Goal: Transaction & Acquisition: Book appointment/travel/reservation

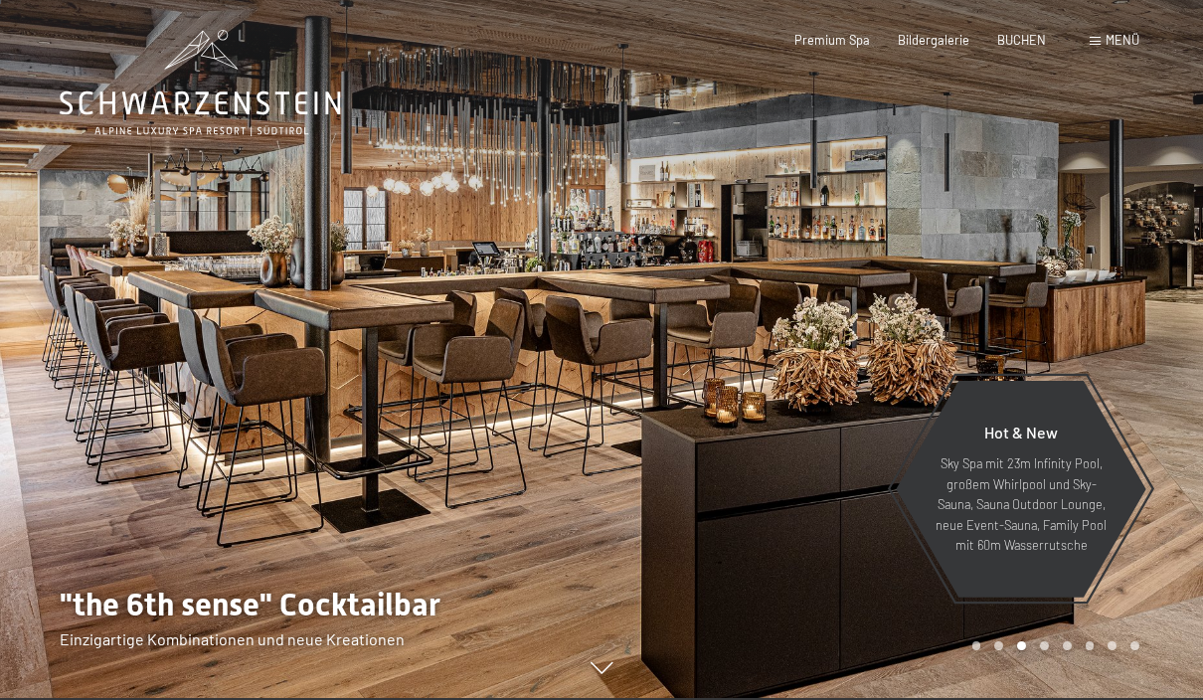
click at [1128, 46] on span "Menü" at bounding box center [1123, 40] width 34 height 16
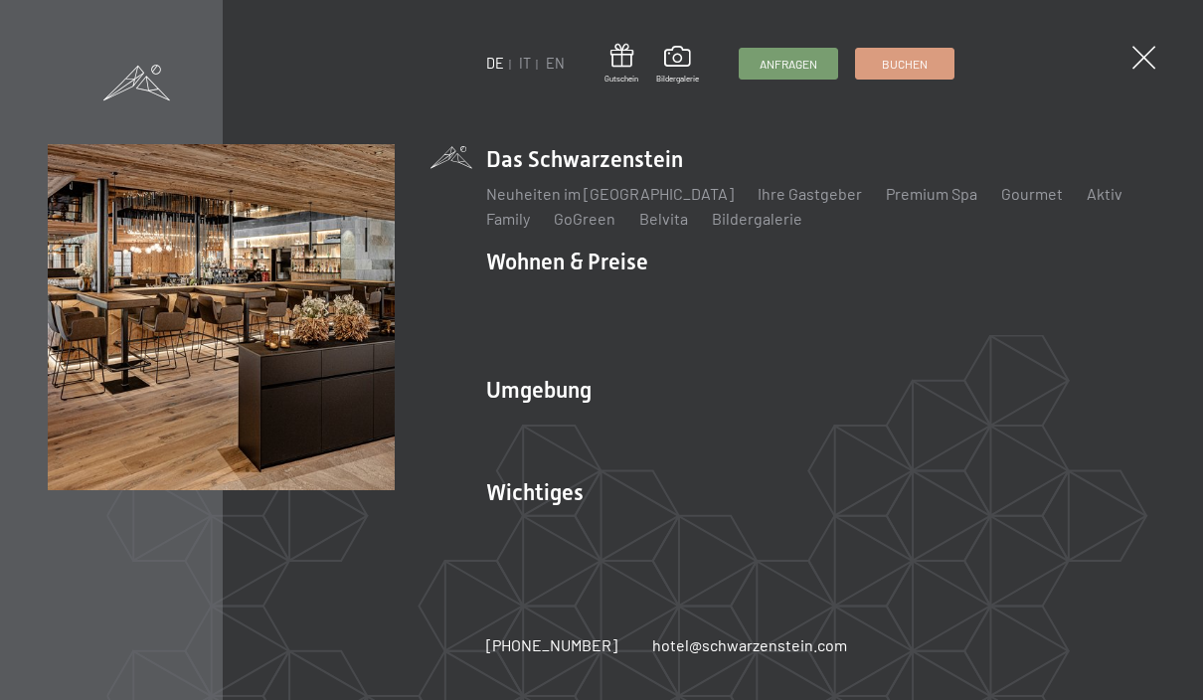
click at [918, 79] on div "Anfragen Buchen" at bounding box center [847, 64] width 217 height 32
click at [930, 71] on link "Buchen" at bounding box center [904, 64] width 97 height 30
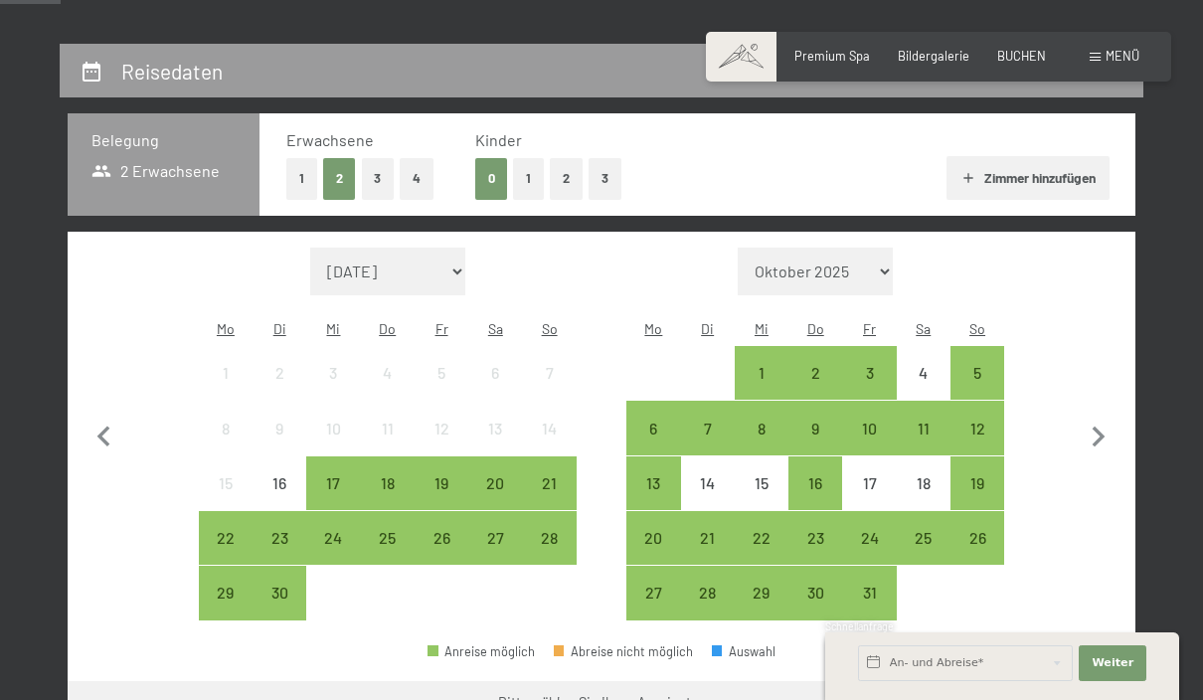
scroll to position [335, 0]
click at [1105, 434] on icon "button" at bounding box center [1099, 439] width 42 height 42
select select "[DATE]"
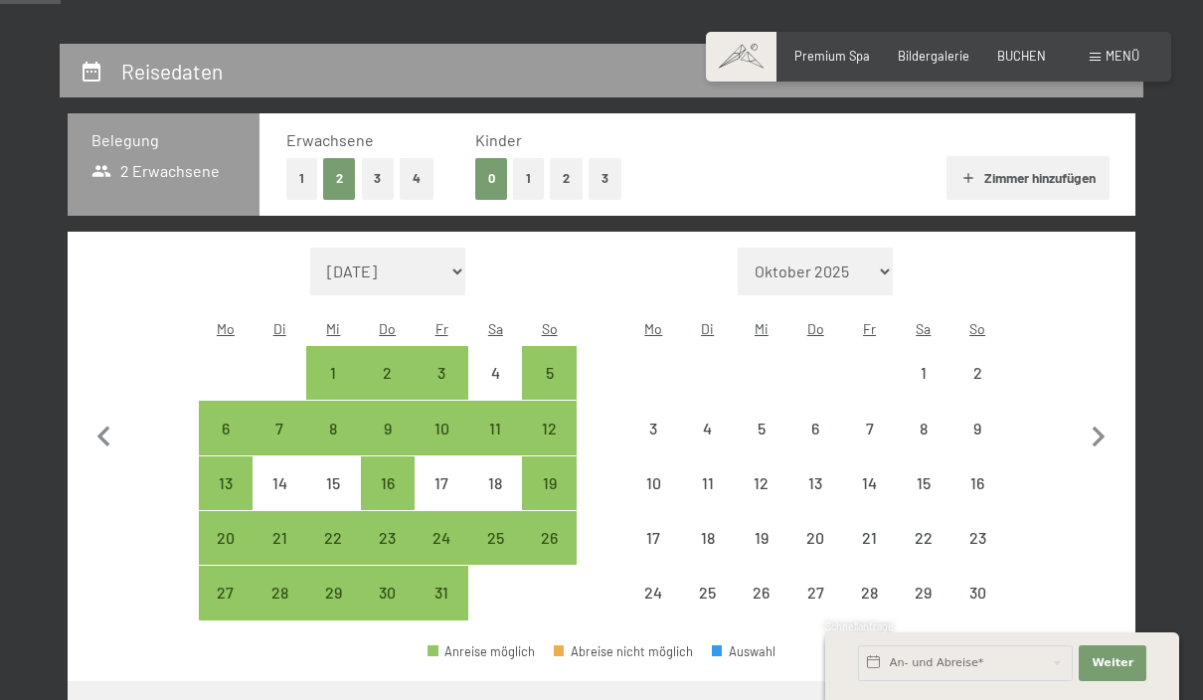
select select "[DATE]"
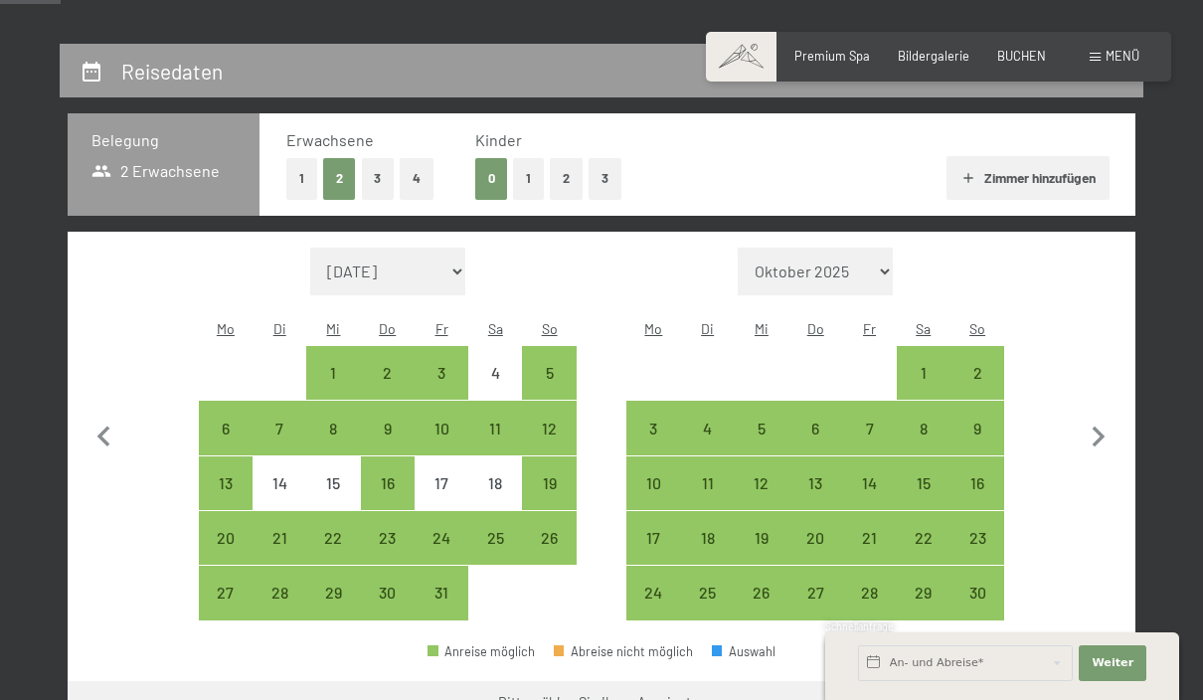
click at [1098, 442] on icon "button" at bounding box center [1099, 438] width 42 height 42
select select "[DATE]"
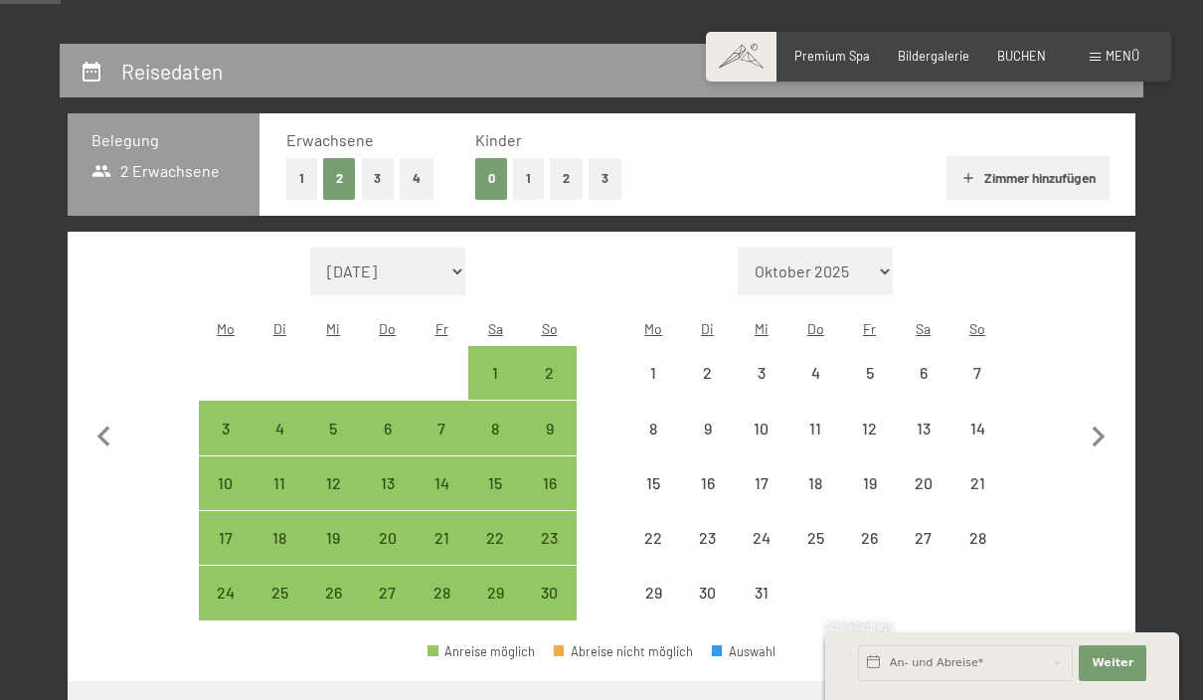
select select "[DATE]"
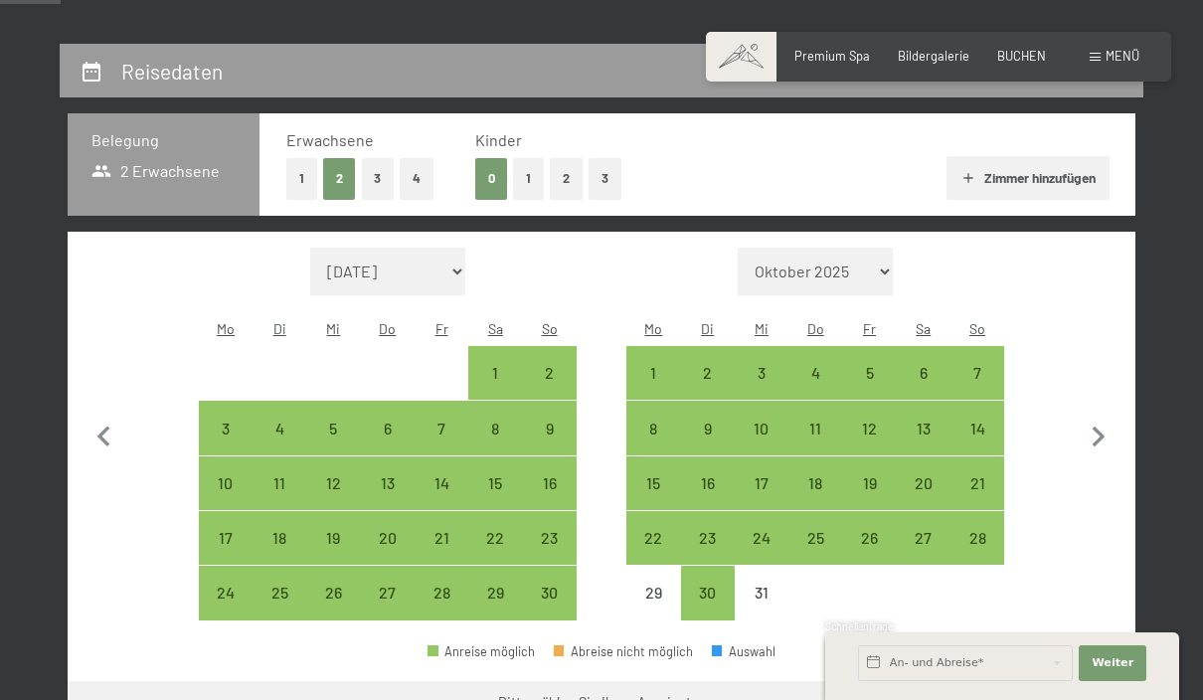
click at [1109, 422] on icon "button" at bounding box center [1099, 438] width 42 height 42
select select "[DATE]"
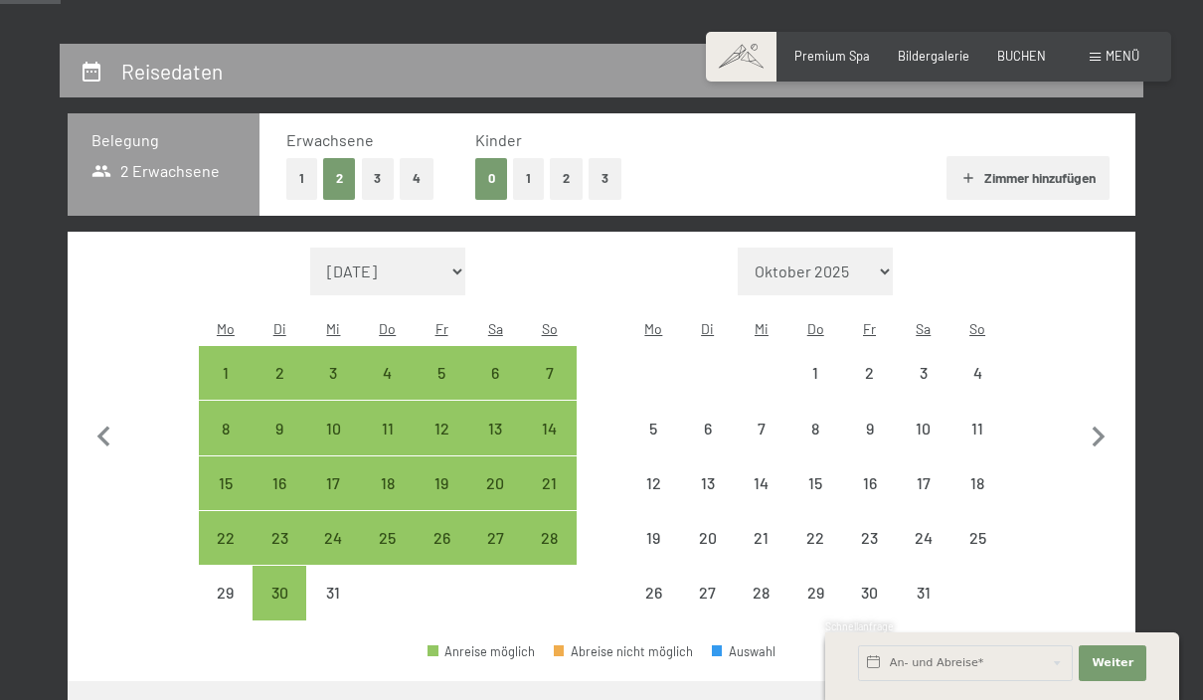
select select "[DATE]"
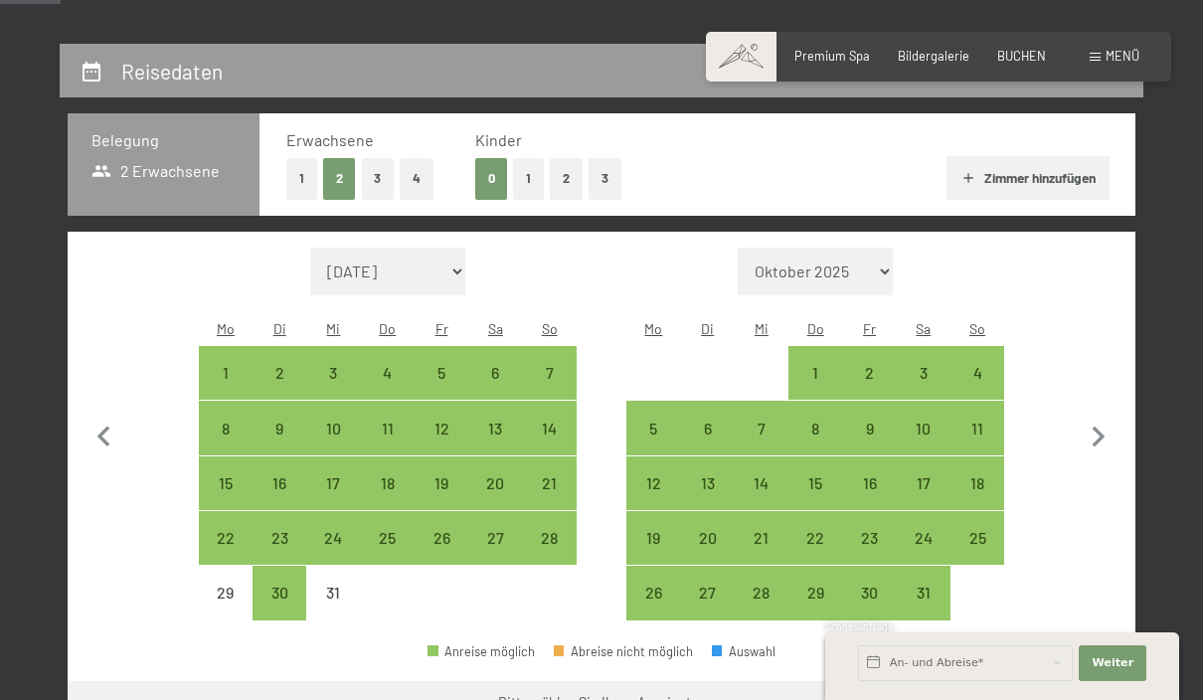
click at [1108, 437] on icon "button" at bounding box center [1099, 438] width 42 height 42
select select "[DATE]"
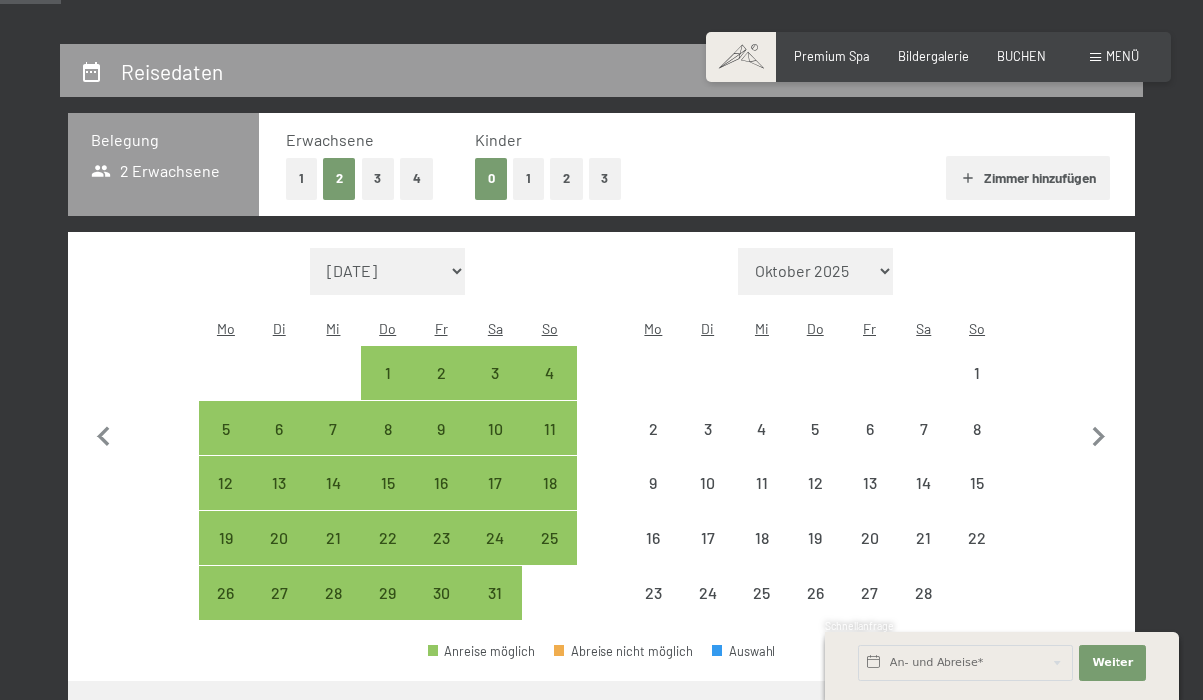
select select "[DATE]"
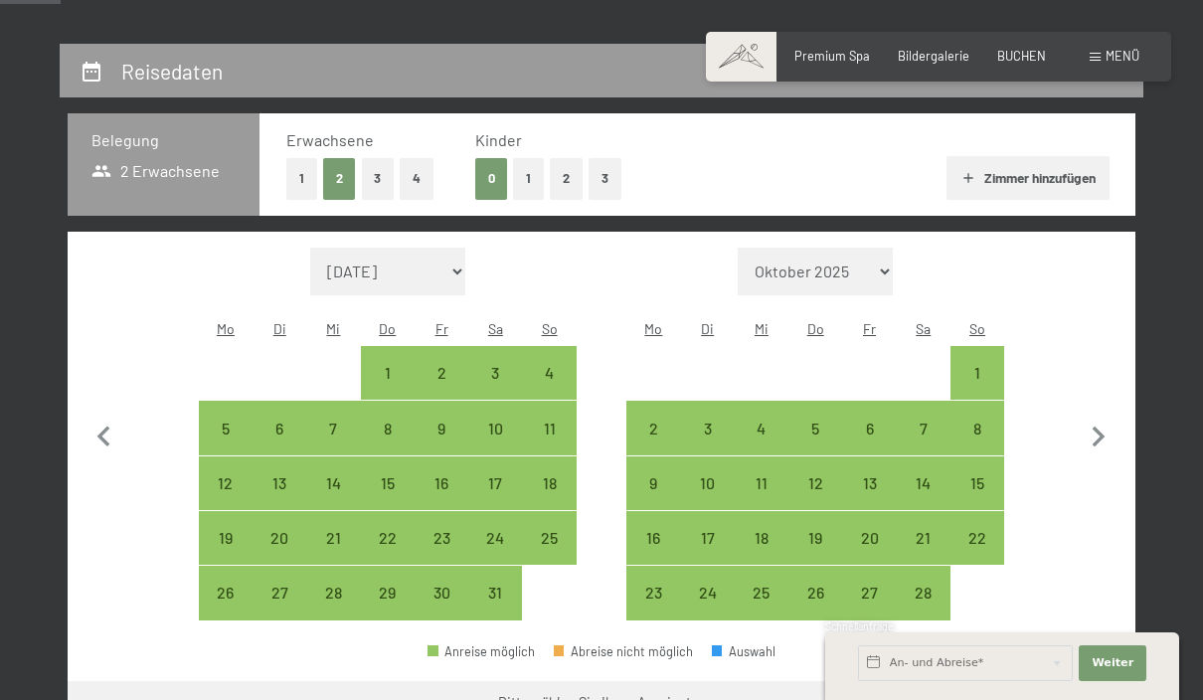
click at [1104, 432] on icon "button" at bounding box center [1099, 438] width 42 height 42
select select "[DATE]"
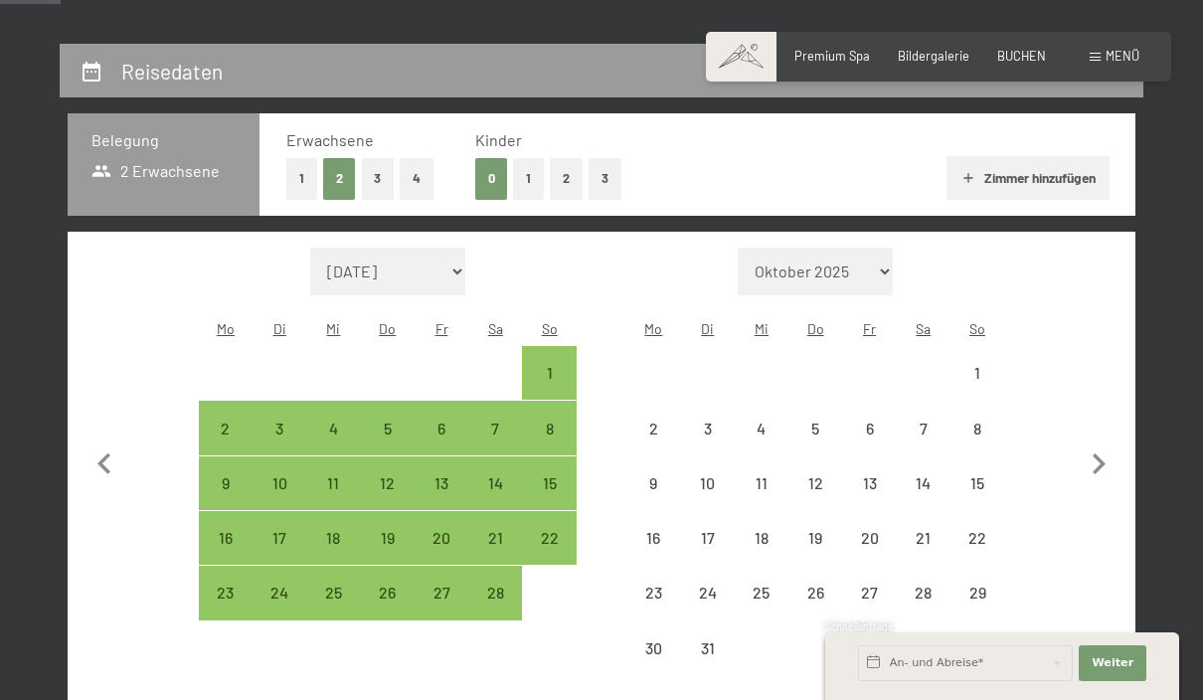
select select "[DATE]"
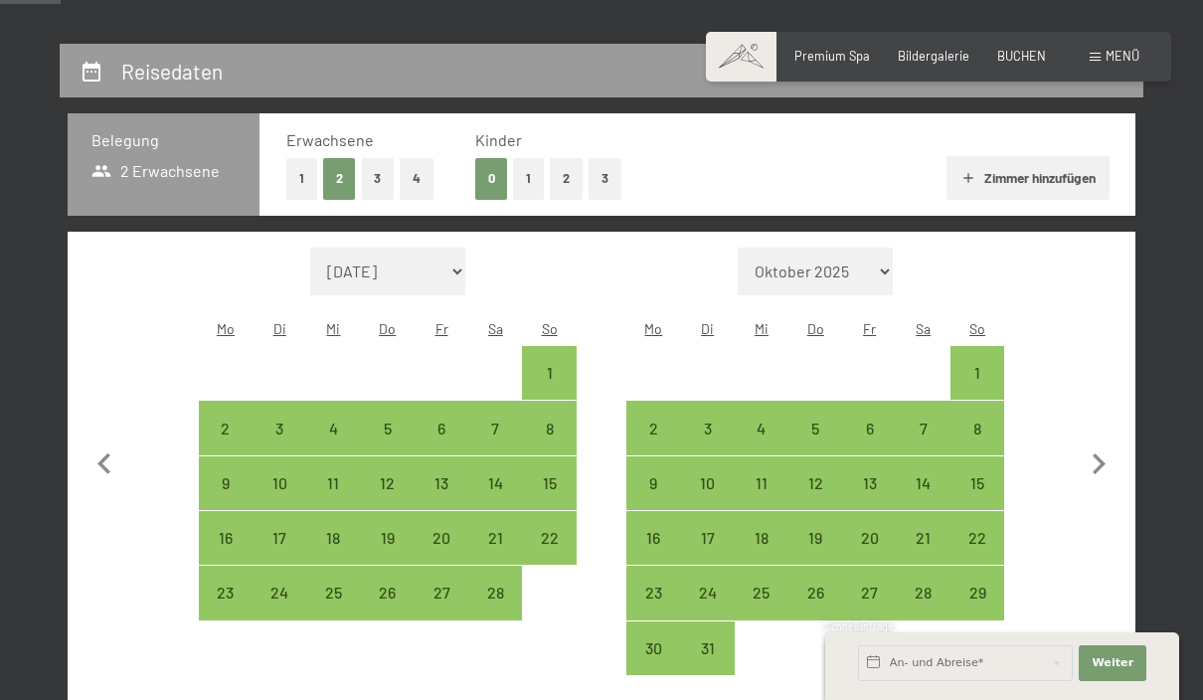
click at [1112, 447] on icon "button" at bounding box center [1099, 465] width 42 height 42
select select "[DATE]"
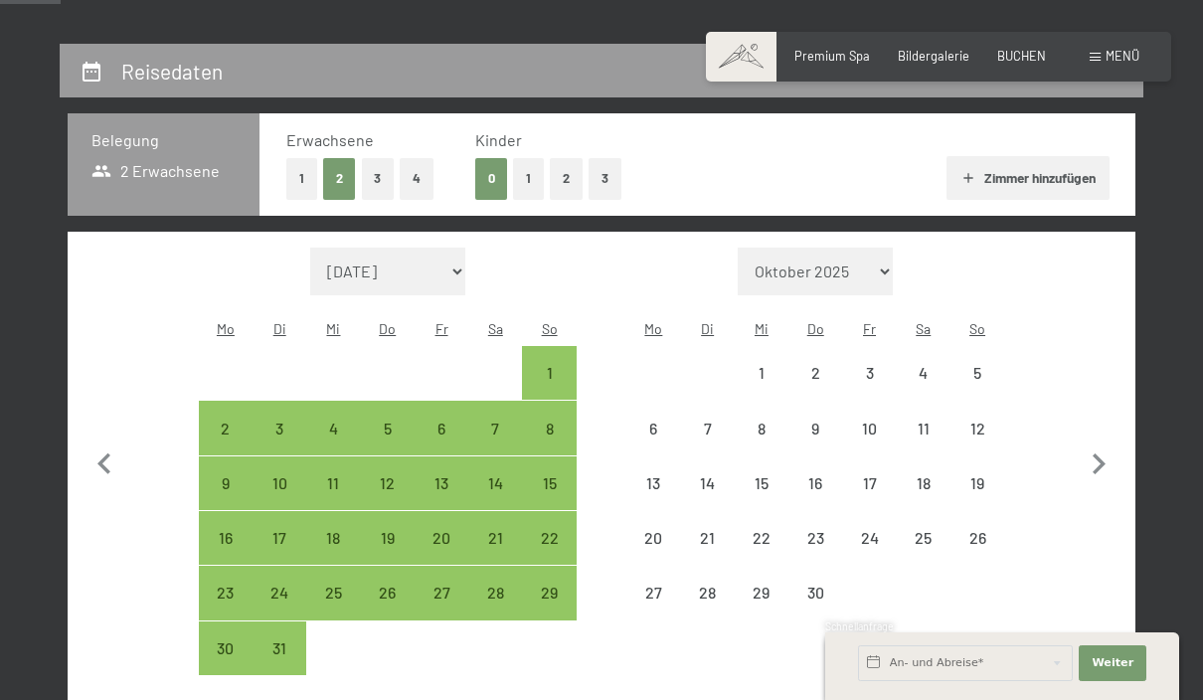
select select "[DATE]"
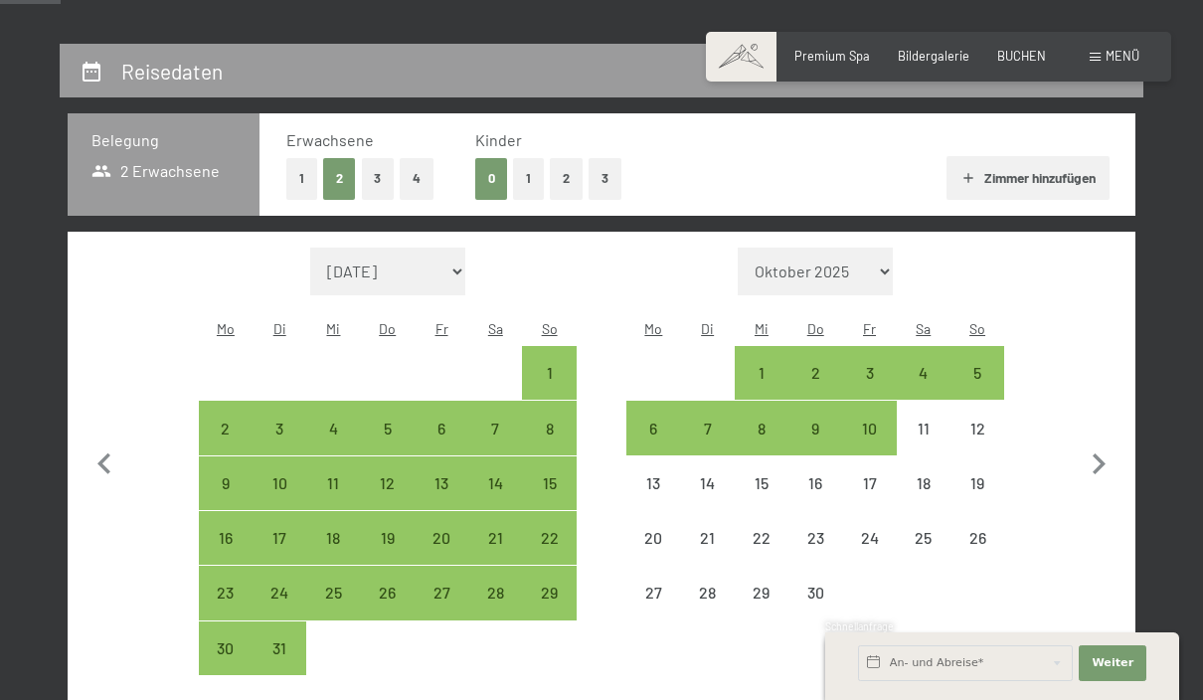
click at [1114, 450] on icon "button" at bounding box center [1099, 465] width 42 height 42
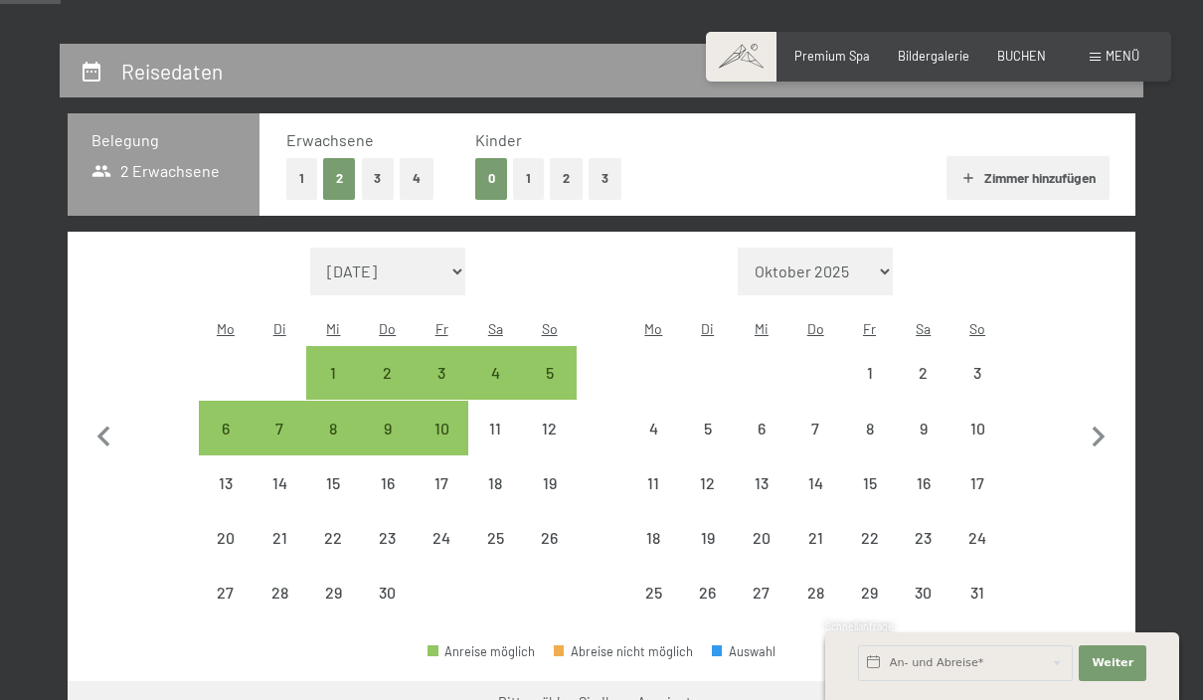
select select "[DATE]"
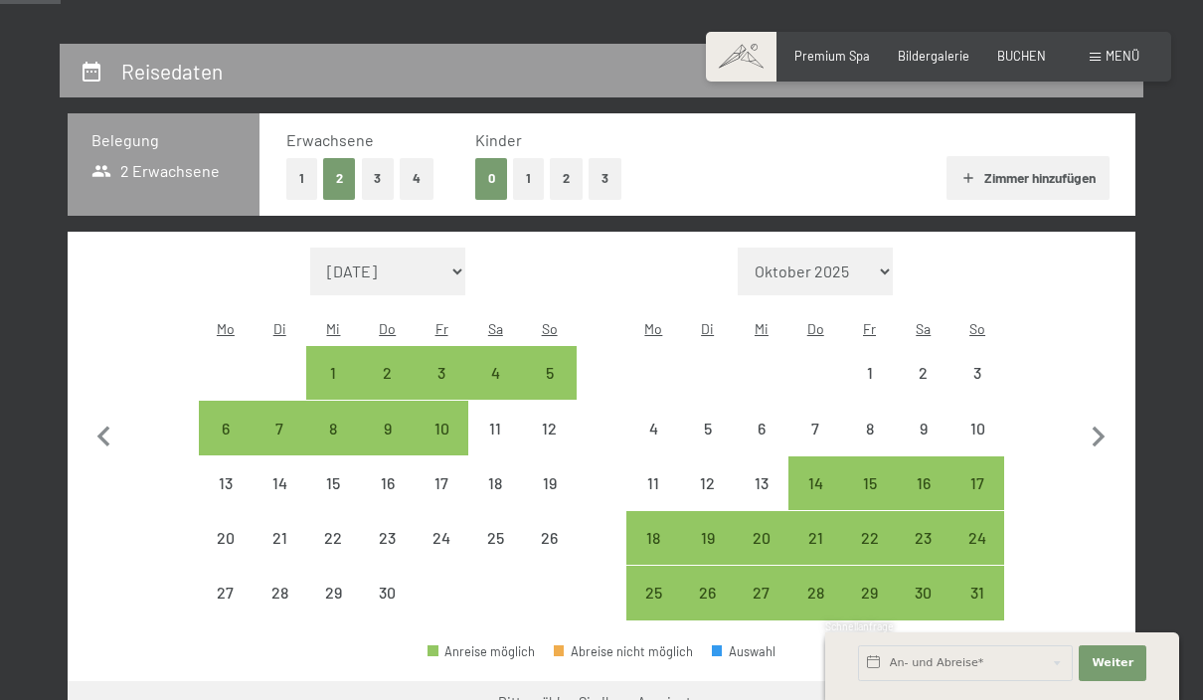
click at [1106, 434] on icon "button" at bounding box center [1099, 438] width 42 height 42
select select "[DATE]"
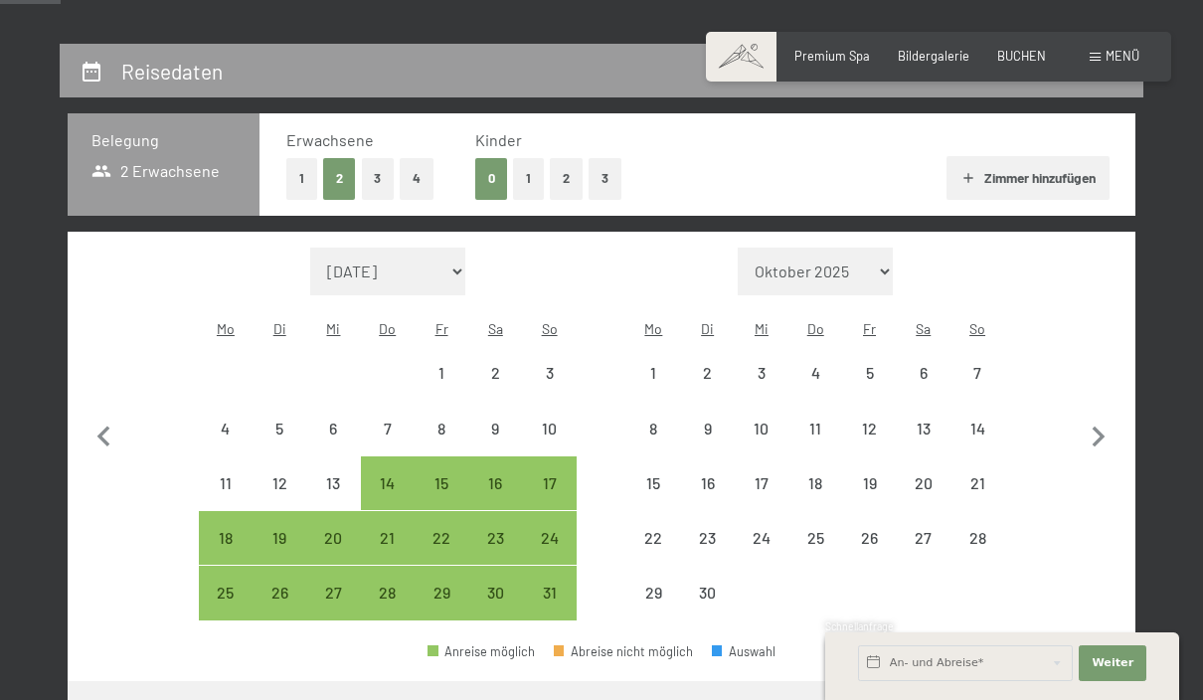
select select "[DATE]"
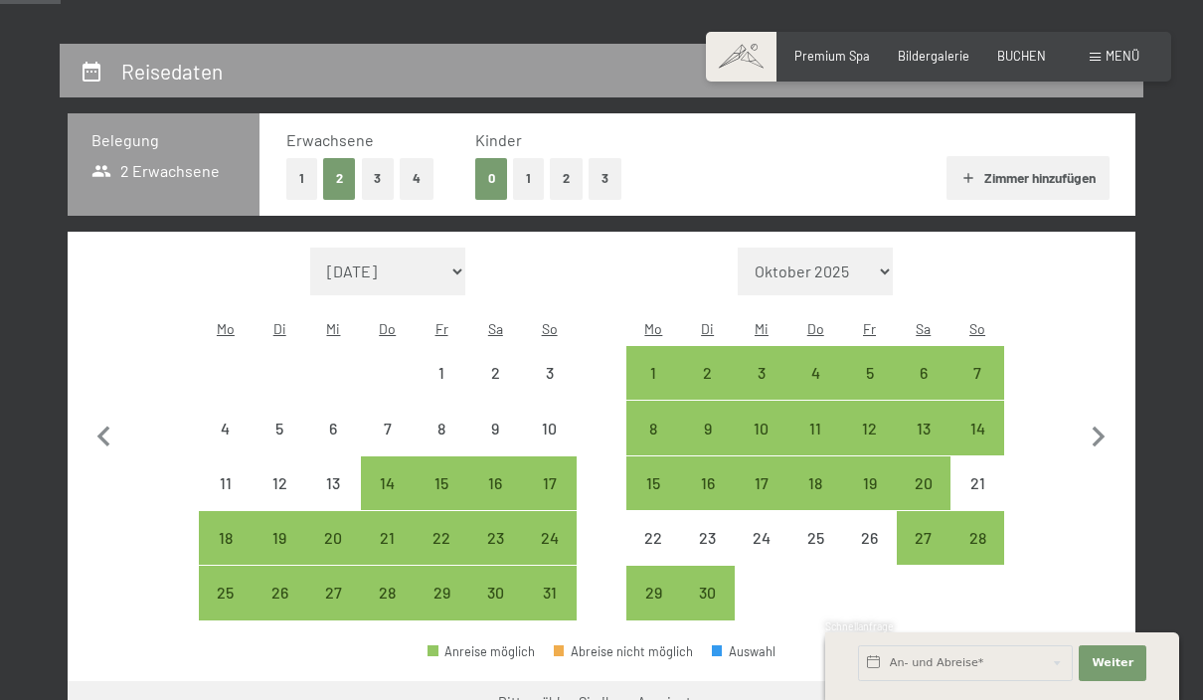
click at [1099, 425] on icon "button" at bounding box center [1099, 438] width 42 height 42
select select "[DATE]"
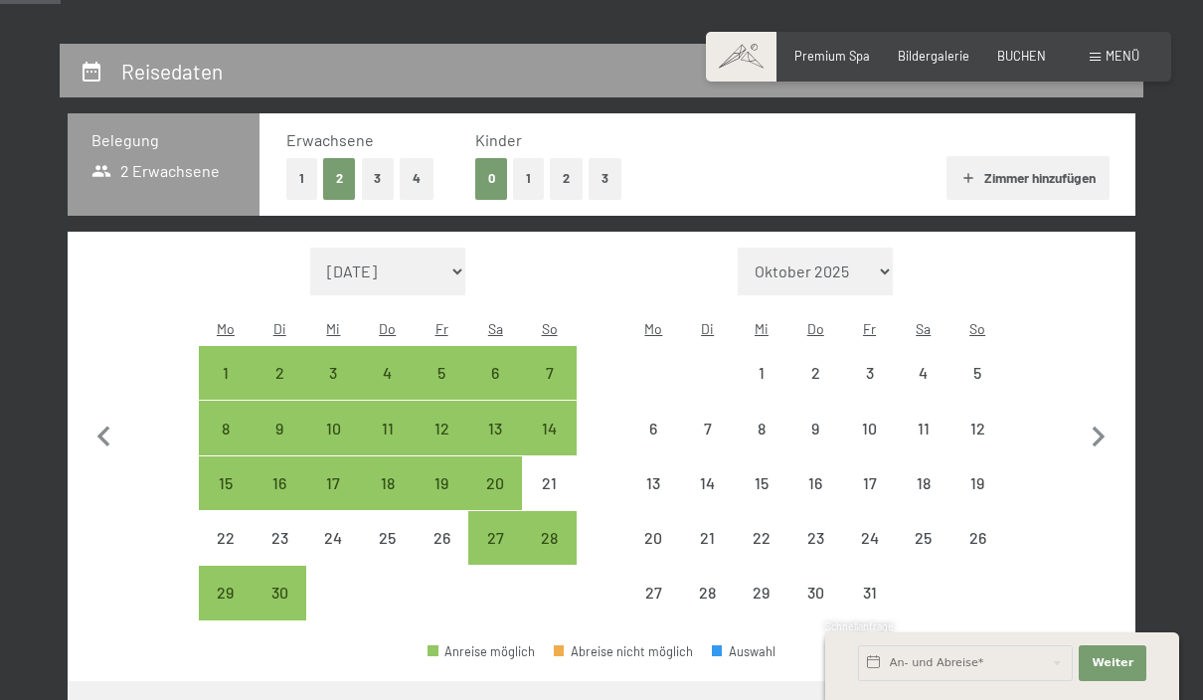
select select "[DATE]"
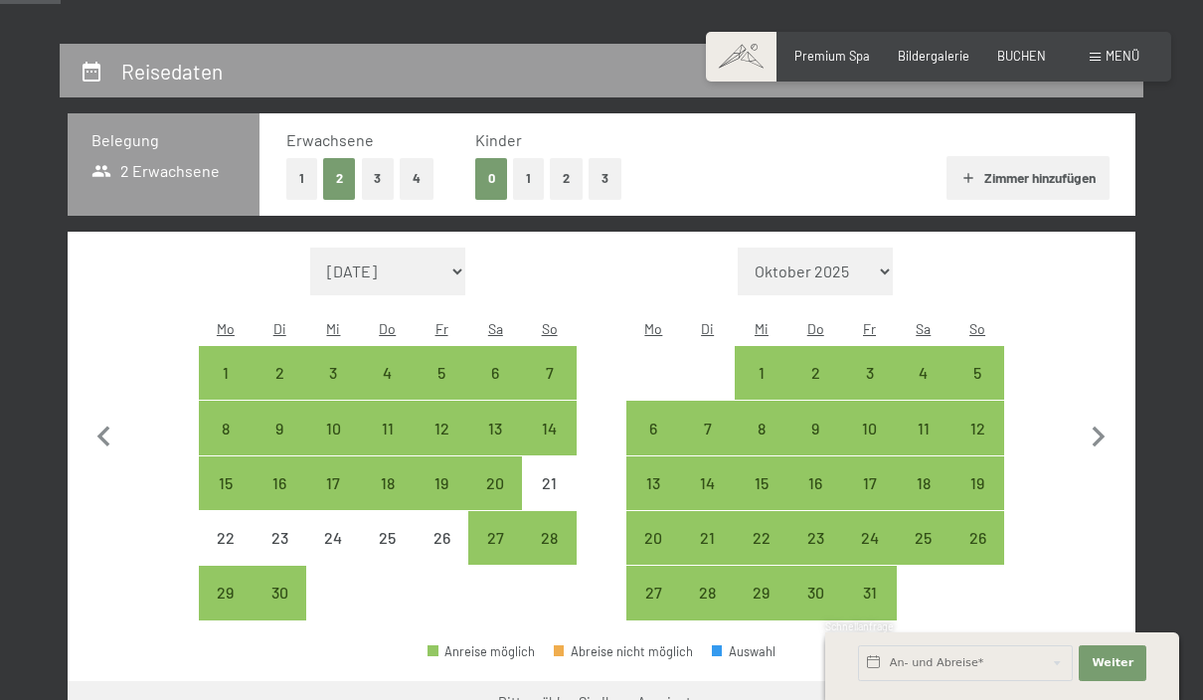
click at [1110, 427] on icon "button" at bounding box center [1099, 438] width 42 height 42
select select "[DATE]"
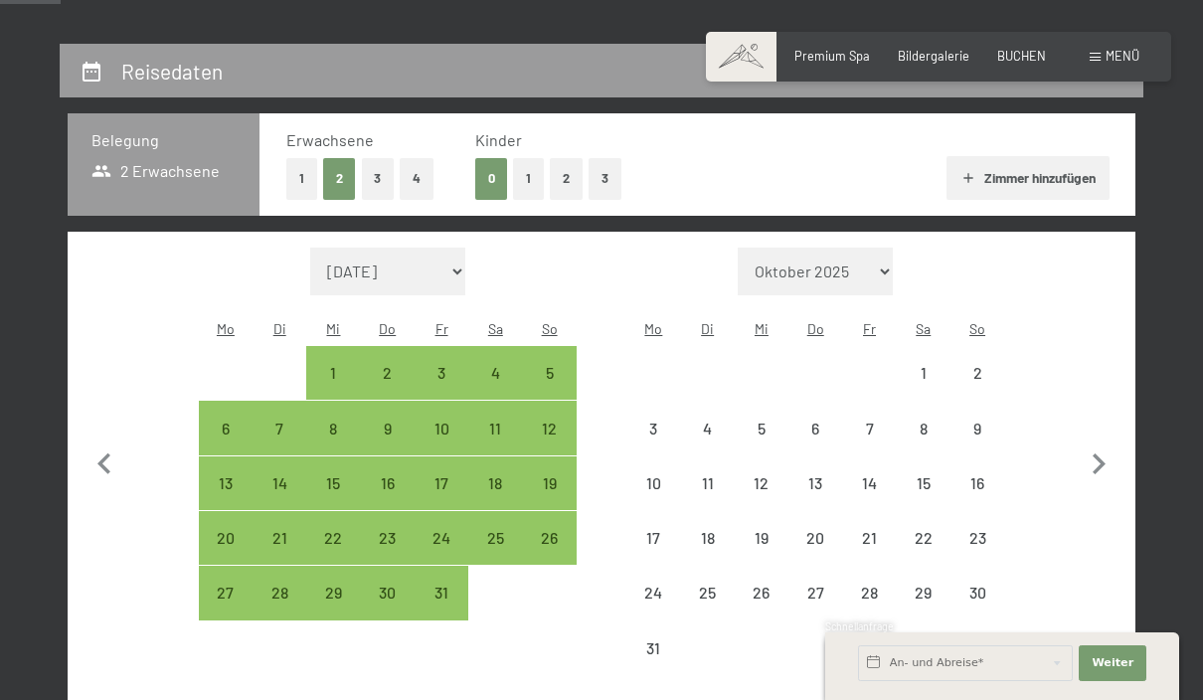
select select "[DATE]"
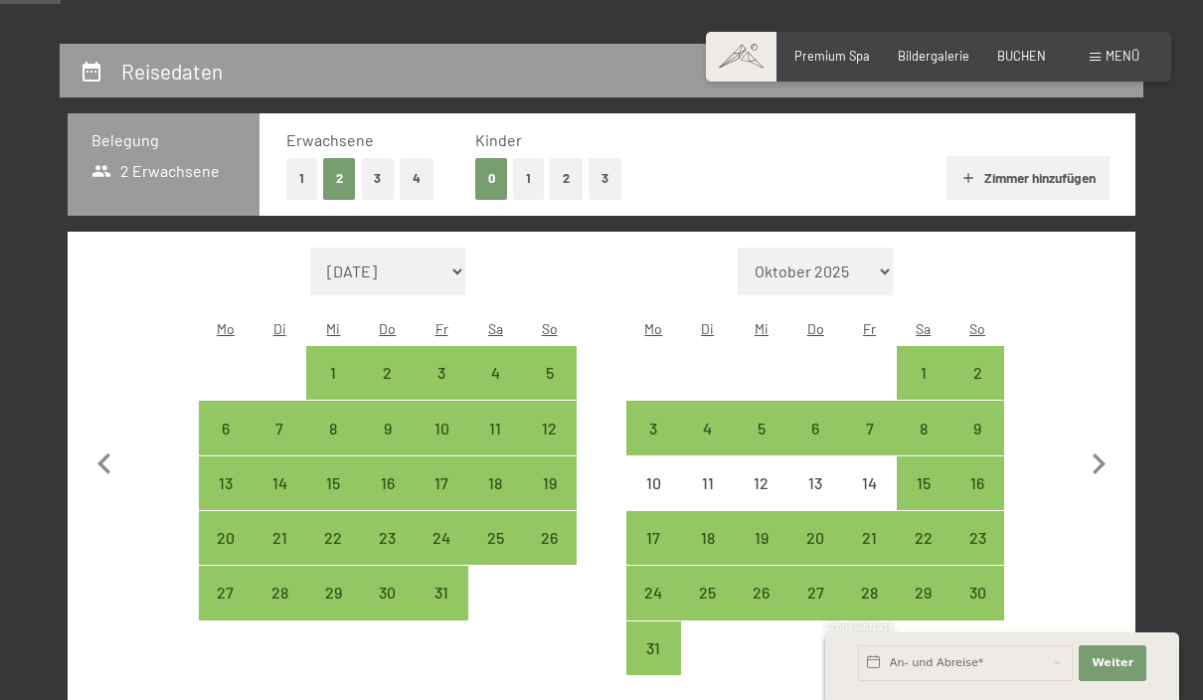
click at [1112, 458] on icon "button" at bounding box center [1099, 465] width 42 height 42
select select "[DATE]"
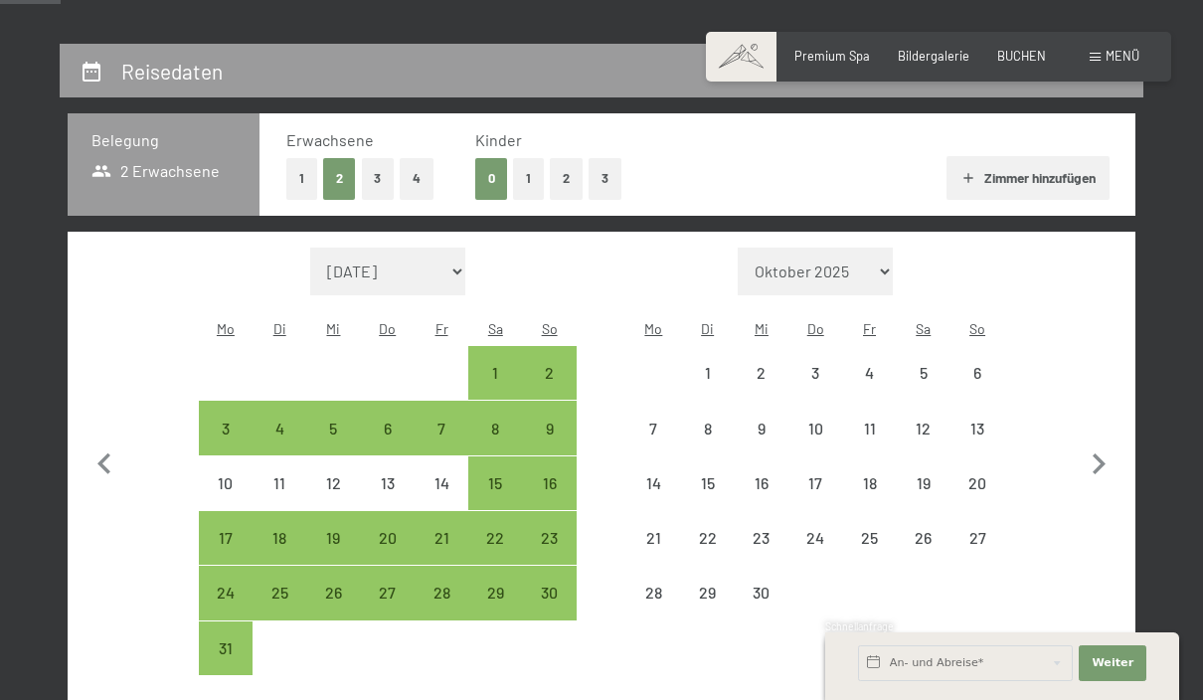
select select "[DATE]"
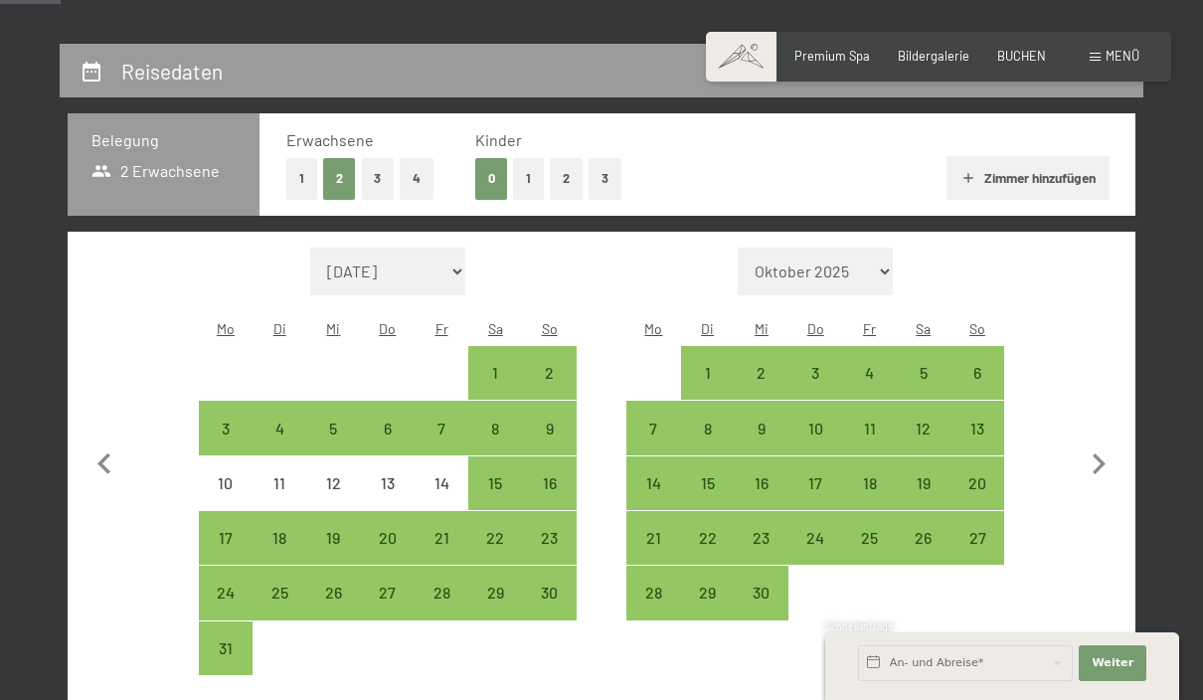
click at [383, 249] on select "[DATE] Oktober 2025 [DATE] Dezember 2025 Januar 2026 Februar 2026 März 2026 [DA…" at bounding box center [387, 272] width 155 height 48
select select "[DATE]"
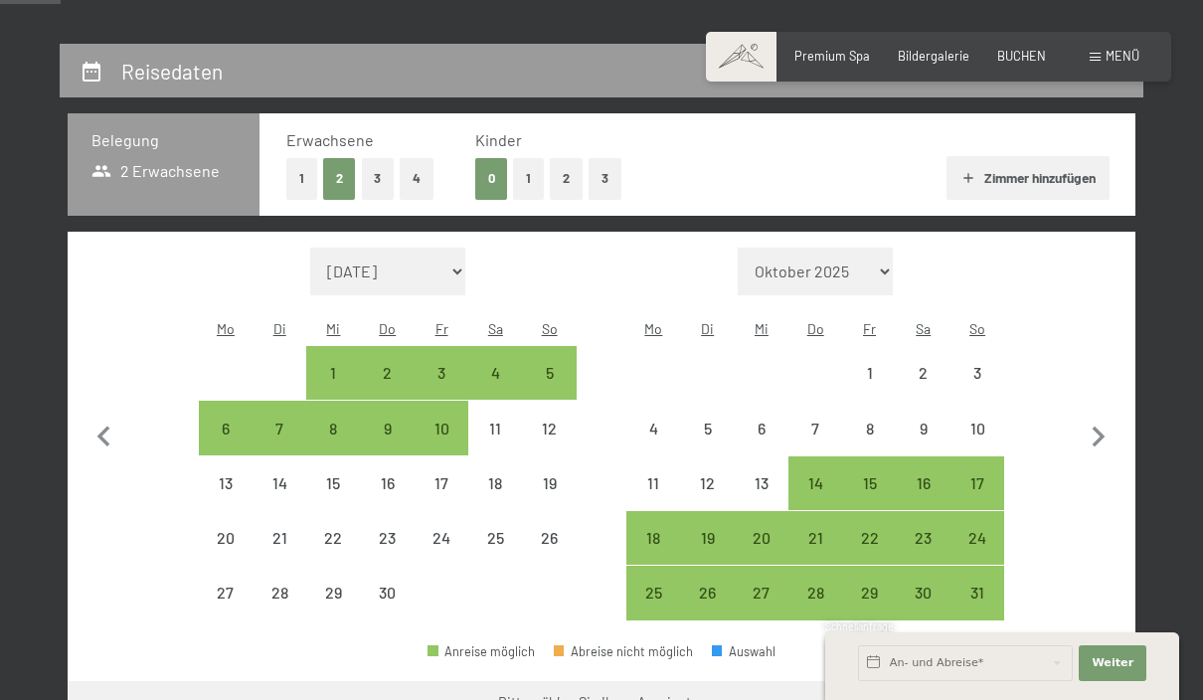
click at [93, 424] on icon "button" at bounding box center [105, 438] width 42 height 42
select select "[DATE]"
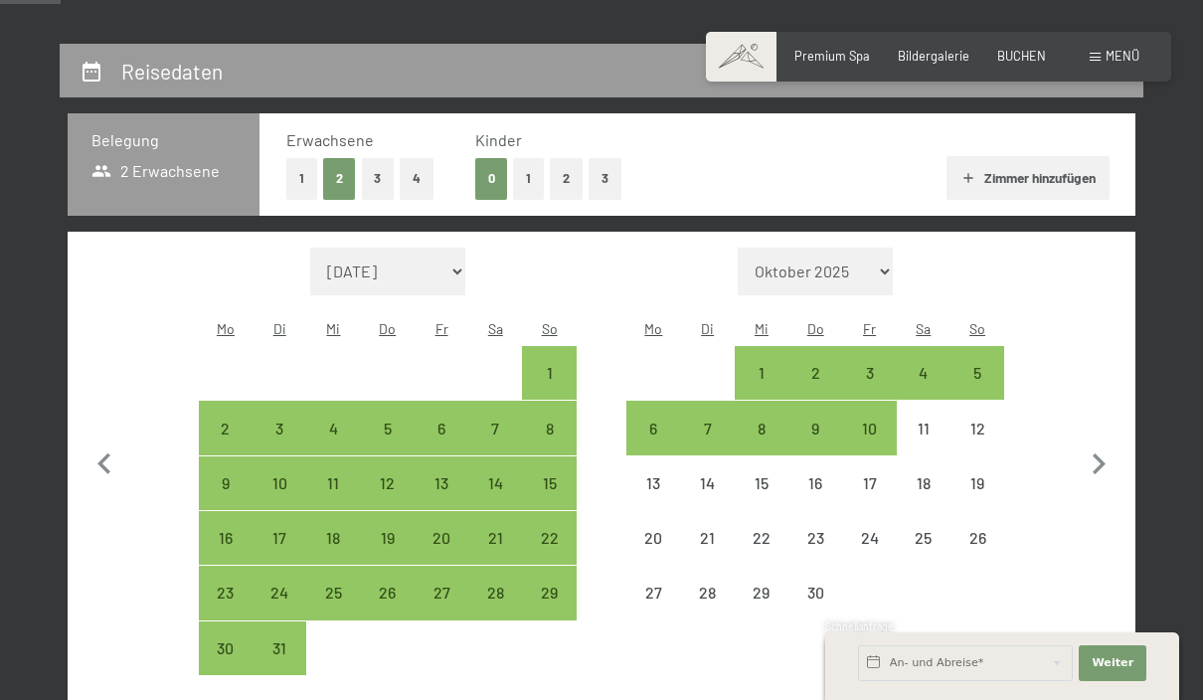
click at [99, 445] on icon "button" at bounding box center [105, 465] width 42 height 42
select select "[DATE]"
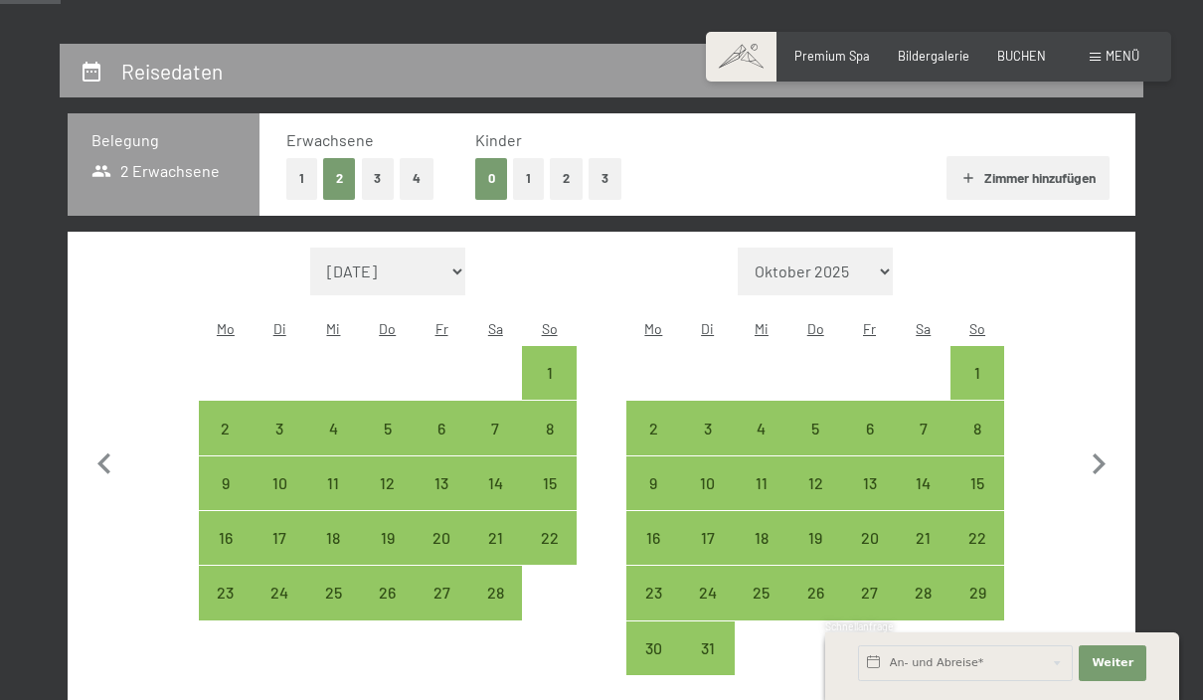
click at [101, 453] on icon "button" at bounding box center [103, 463] width 13 height 21
select select "[DATE]"
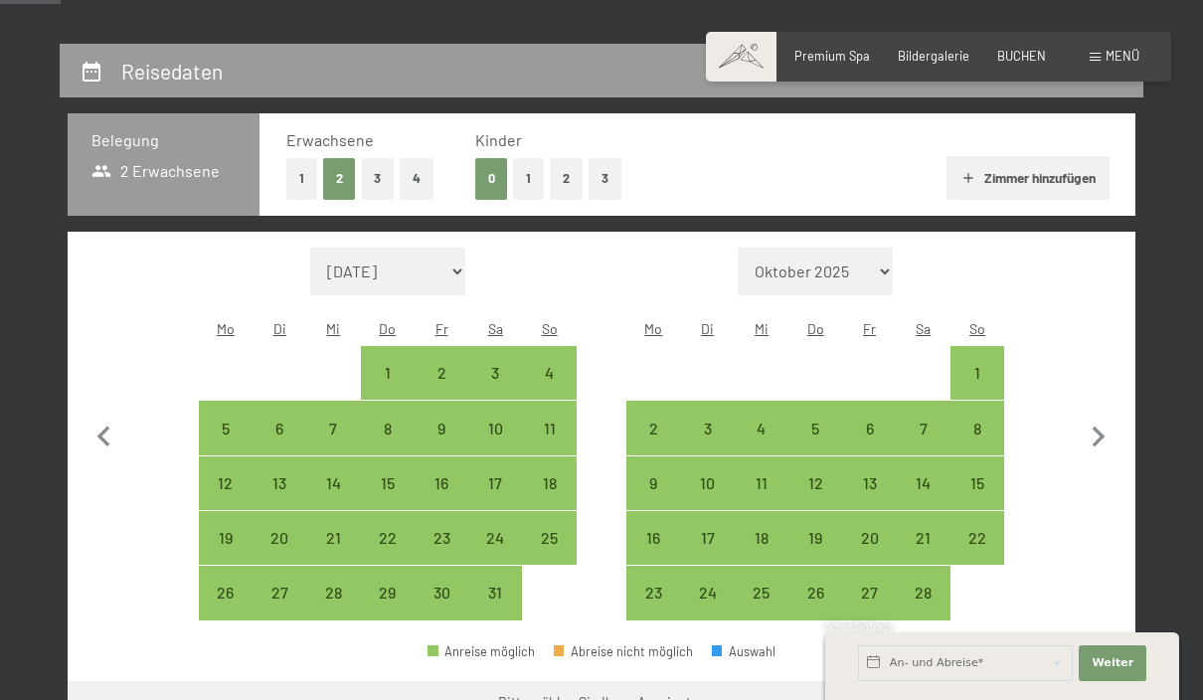
click at [95, 439] on icon "button" at bounding box center [105, 438] width 42 height 42
select select "[DATE]"
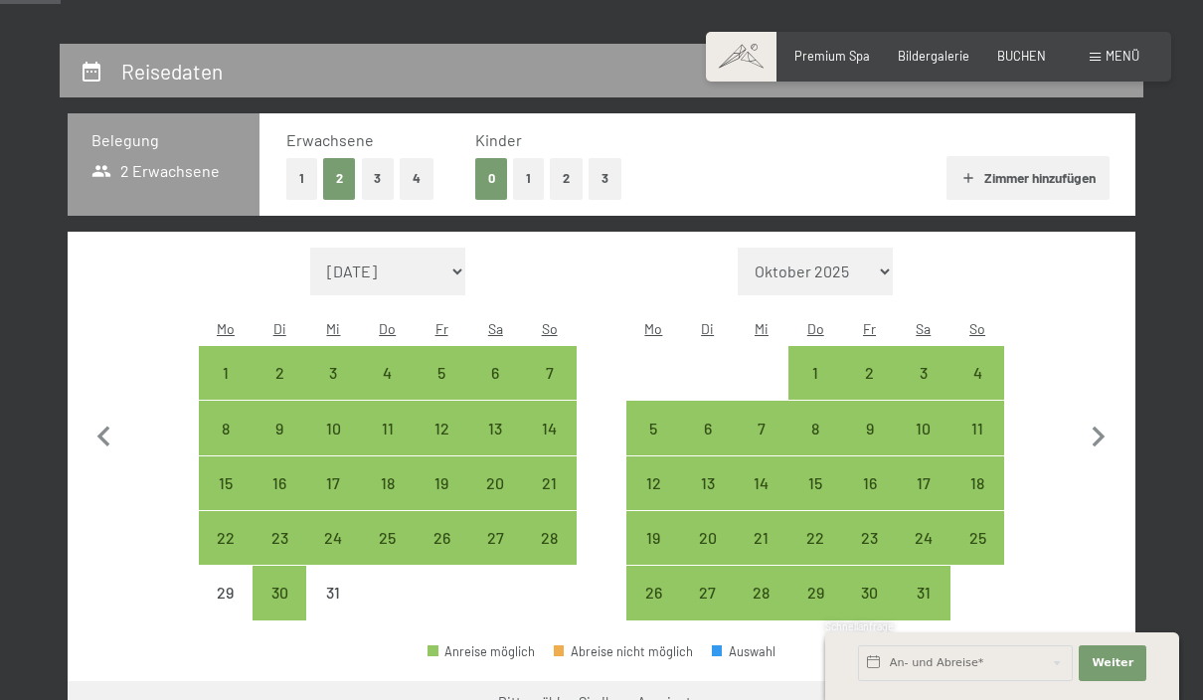
click at [94, 439] on icon "button" at bounding box center [105, 438] width 42 height 42
select select "[DATE]"
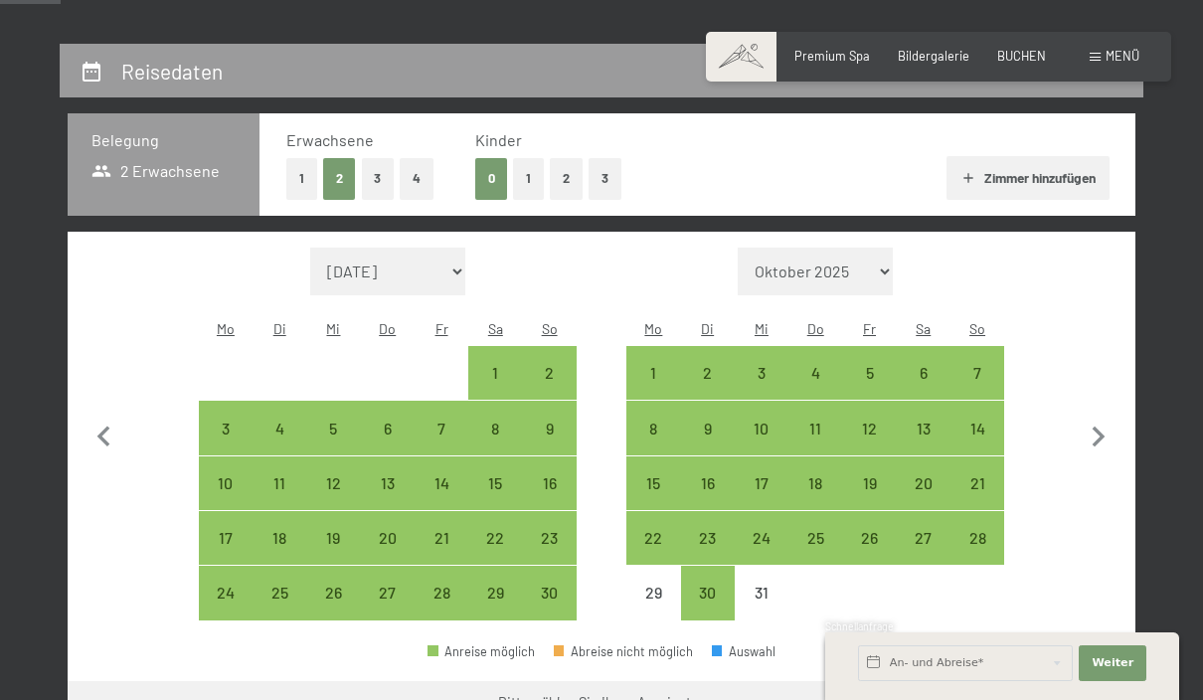
click at [103, 431] on icon "button" at bounding box center [105, 438] width 42 height 42
select select "[DATE]"
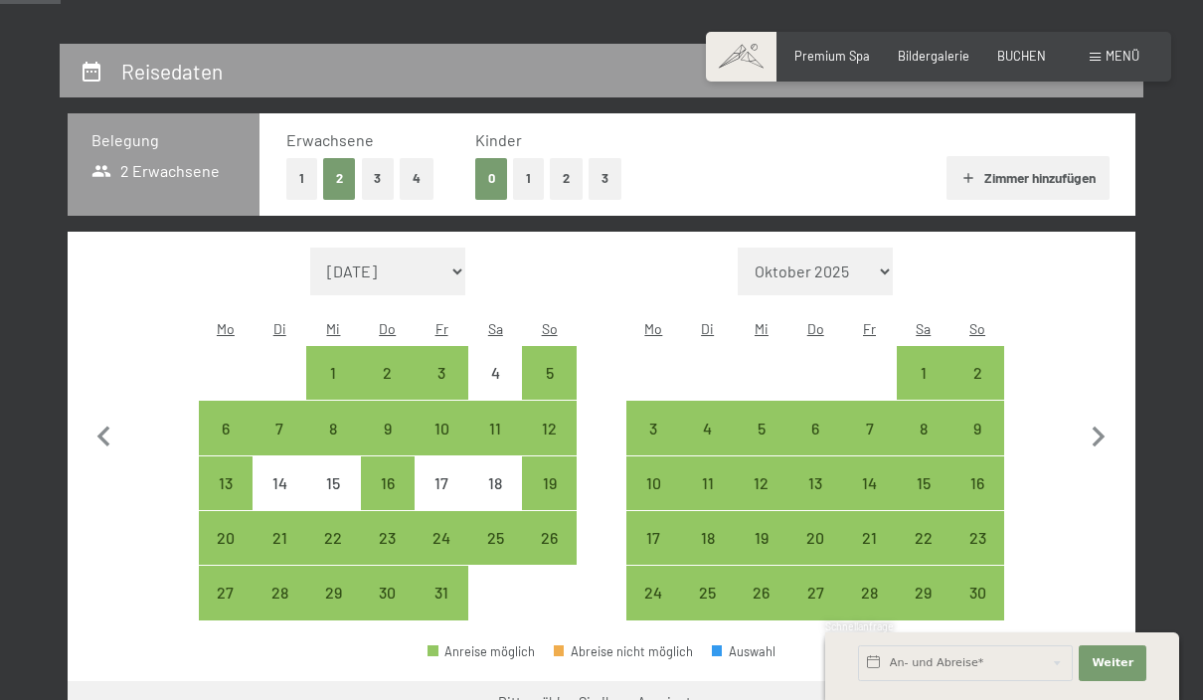
click at [561, 530] on div "26" at bounding box center [549, 555] width 50 height 50
select select "[DATE]"
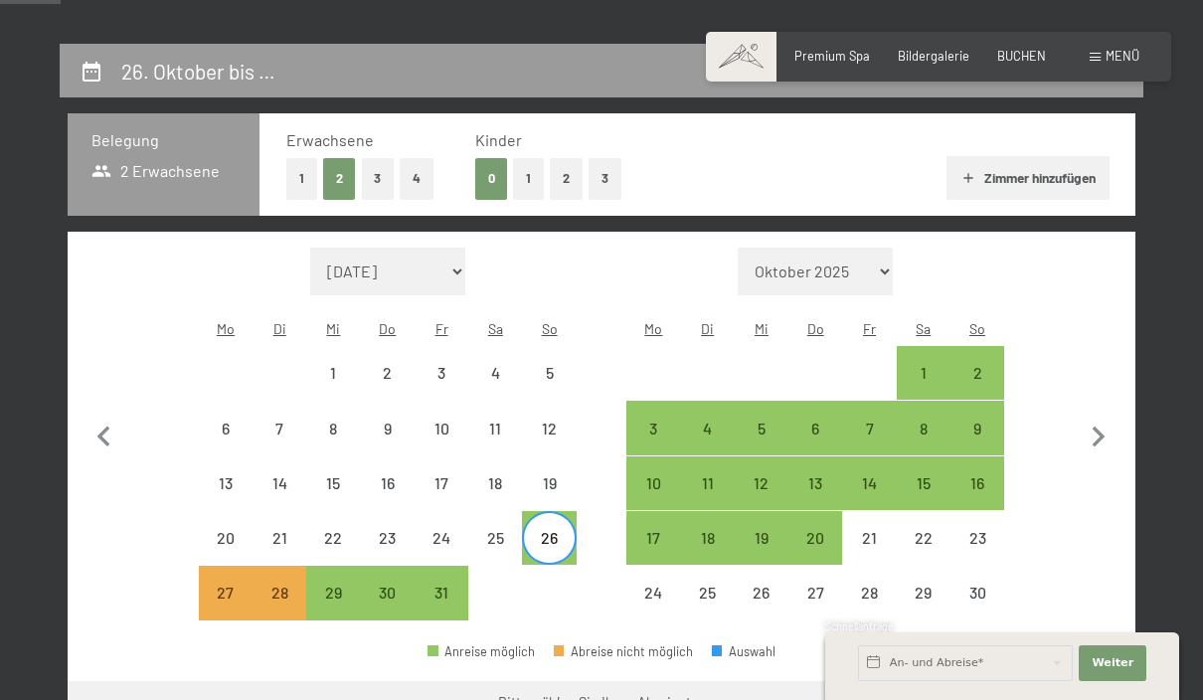
click at [929, 365] on div "1" at bounding box center [924, 390] width 50 height 50
select select "[DATE]"
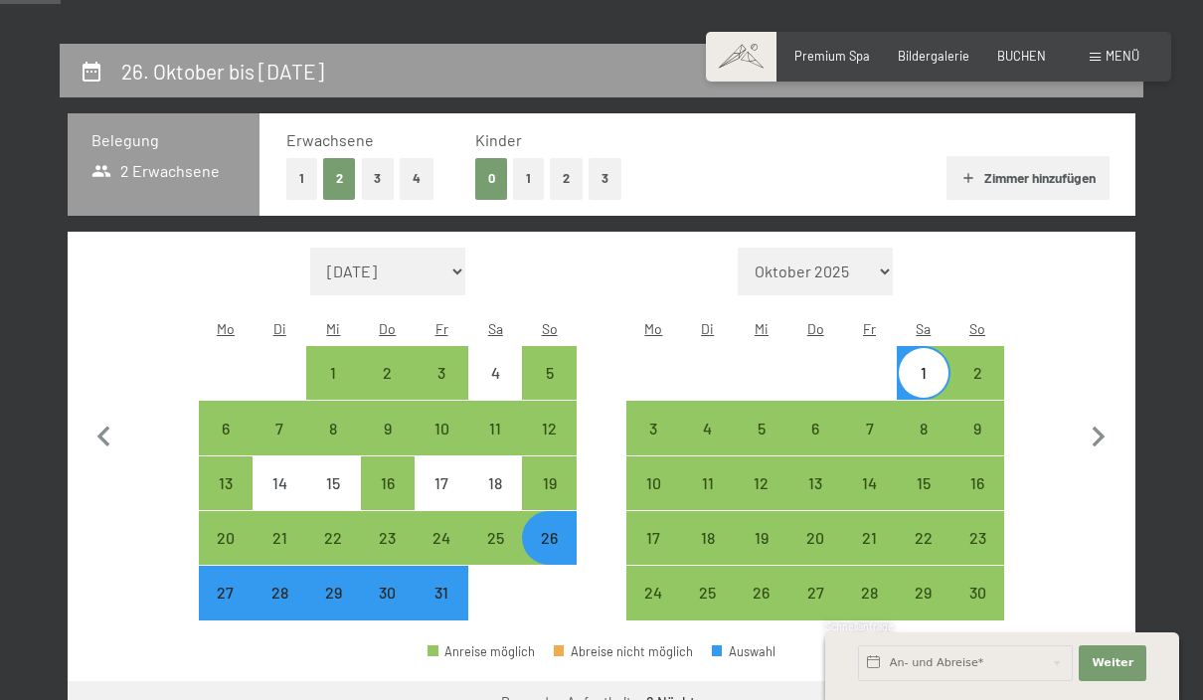
click at [1061, 681] on button "Weiter zu „Zimmer“" at bounding box center [1047, 705] width 178 height 48
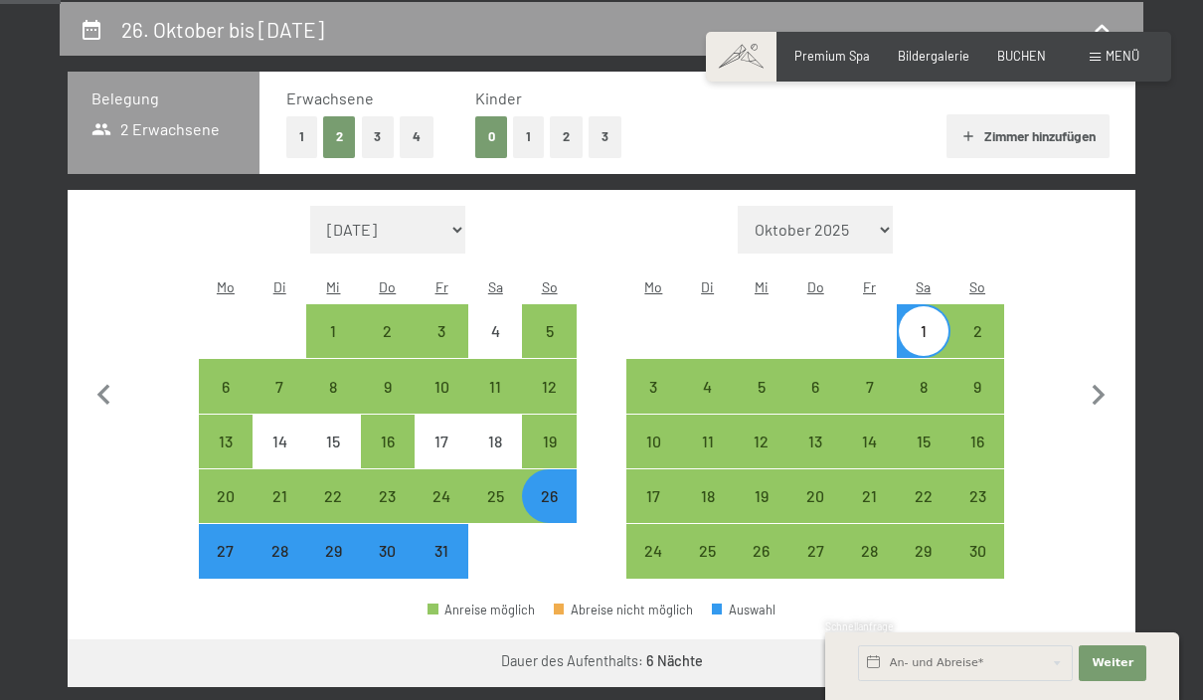
select select "[DATE]"
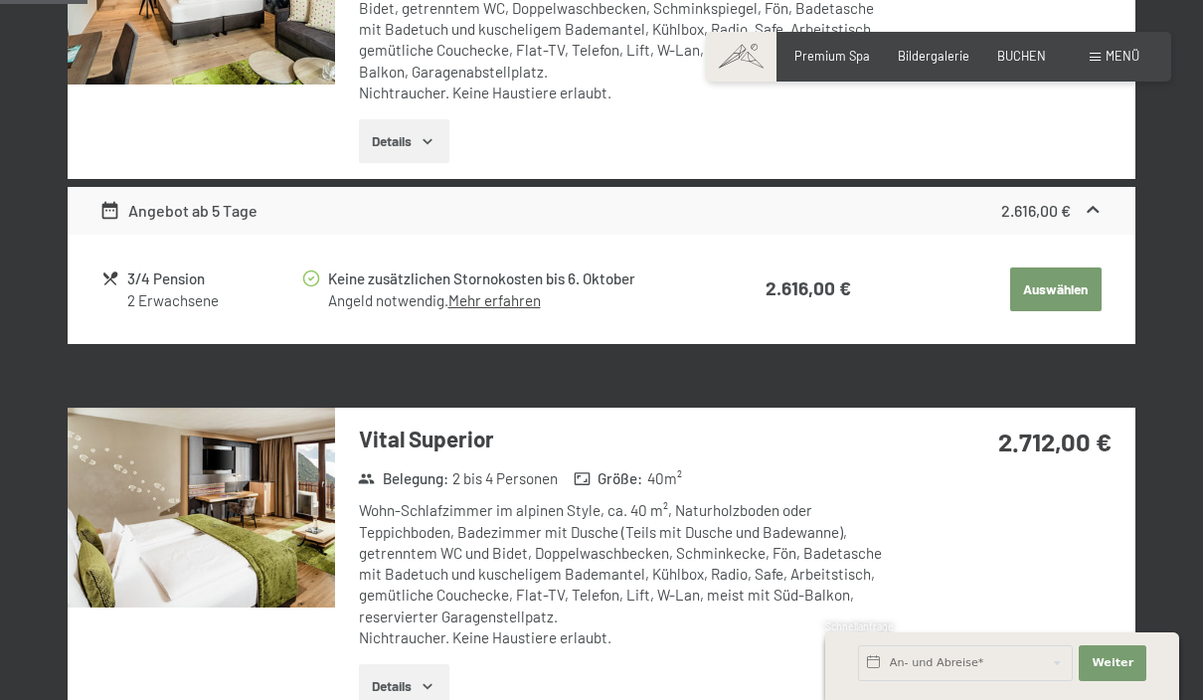
scroll to position [0, 0]
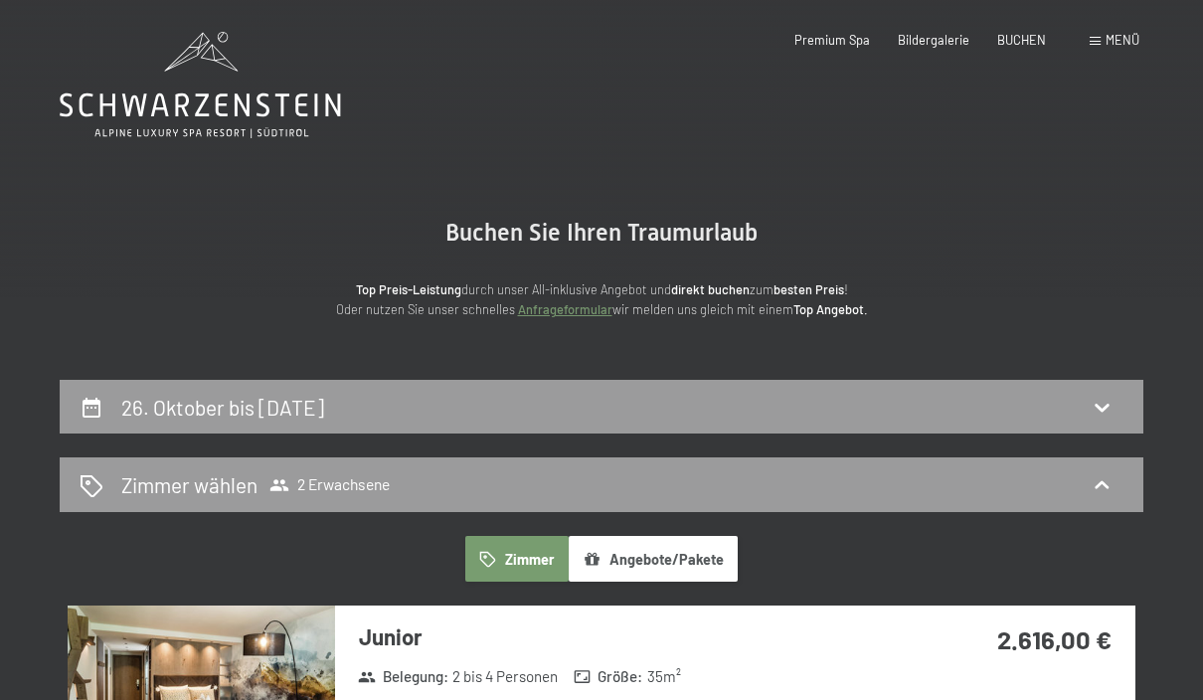
click at [1101, 393] on div "26. Oktober bis [DATE]" at bounding box center [602, 407] width 1044 height 29
select select "[DATE]"
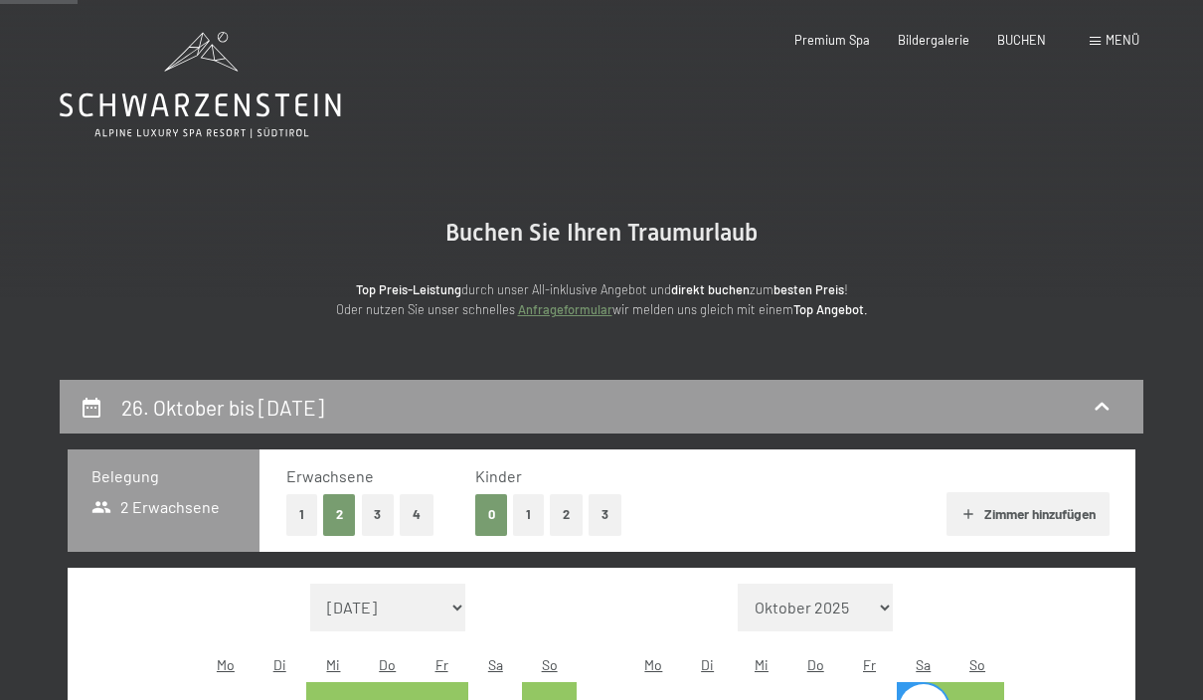
scroll to position [378, 0]
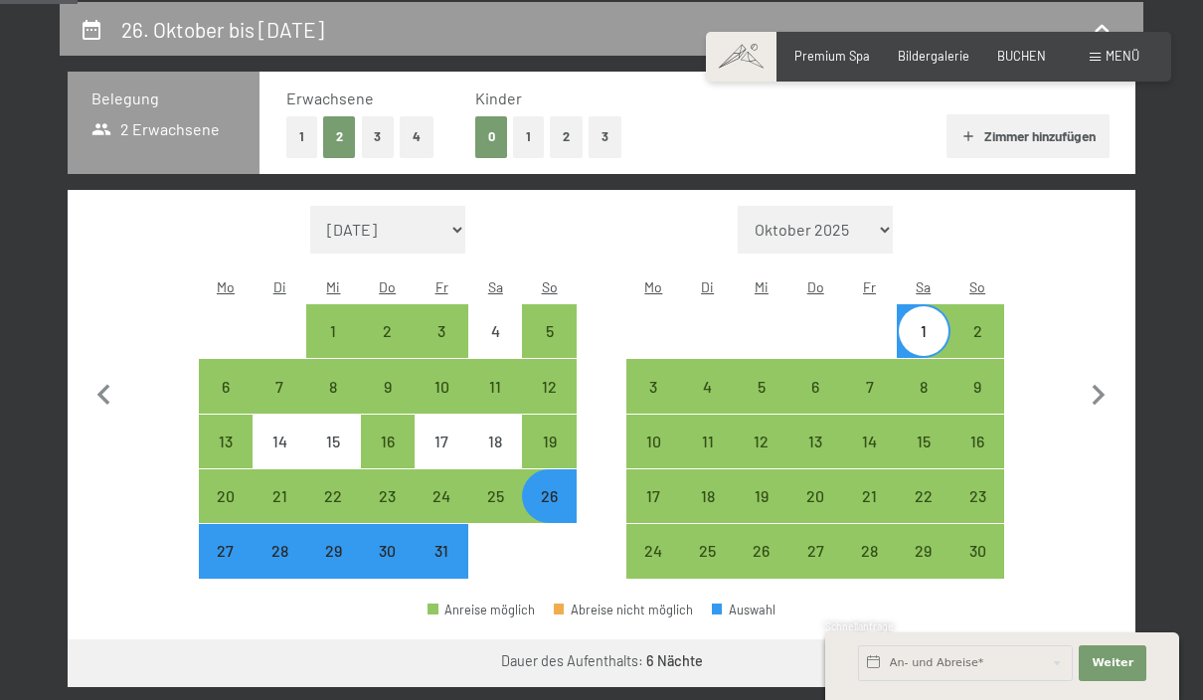
click at [1100, 390] on icon "button" at bounding box center [1099, 396] width 42 height 42
select select "[DATE]"
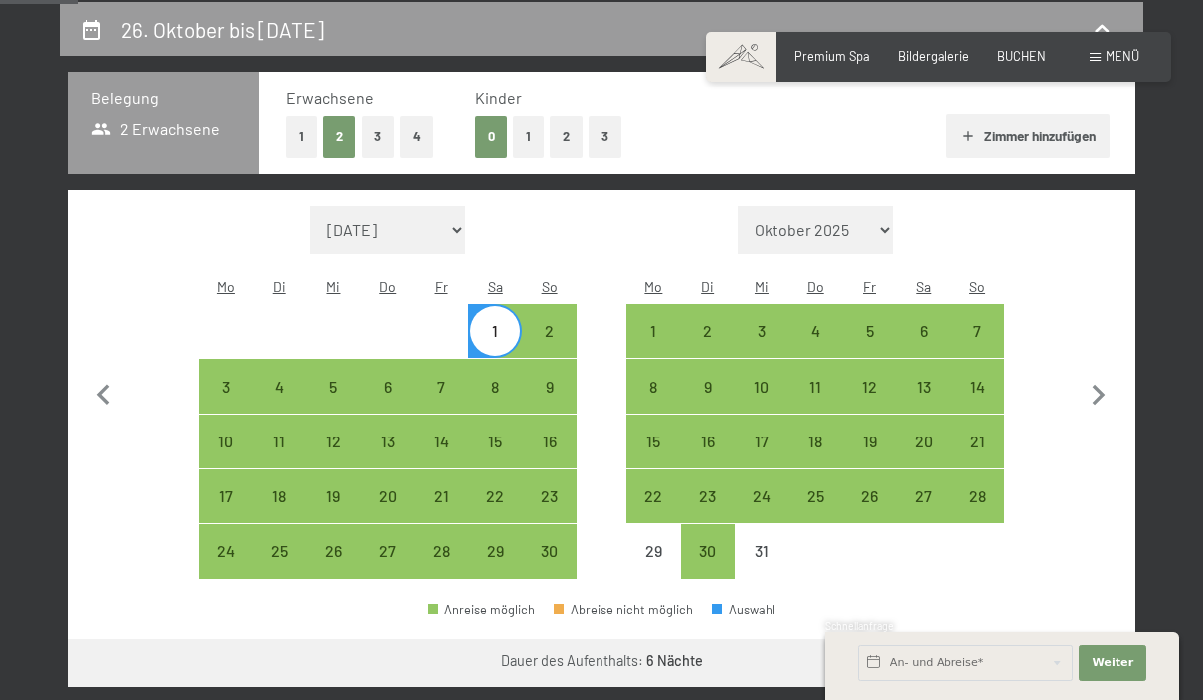
click at [1099, 389] on icon "button" at bounding box center [1099, 396] width 42 height 42
select select "[DATE]"
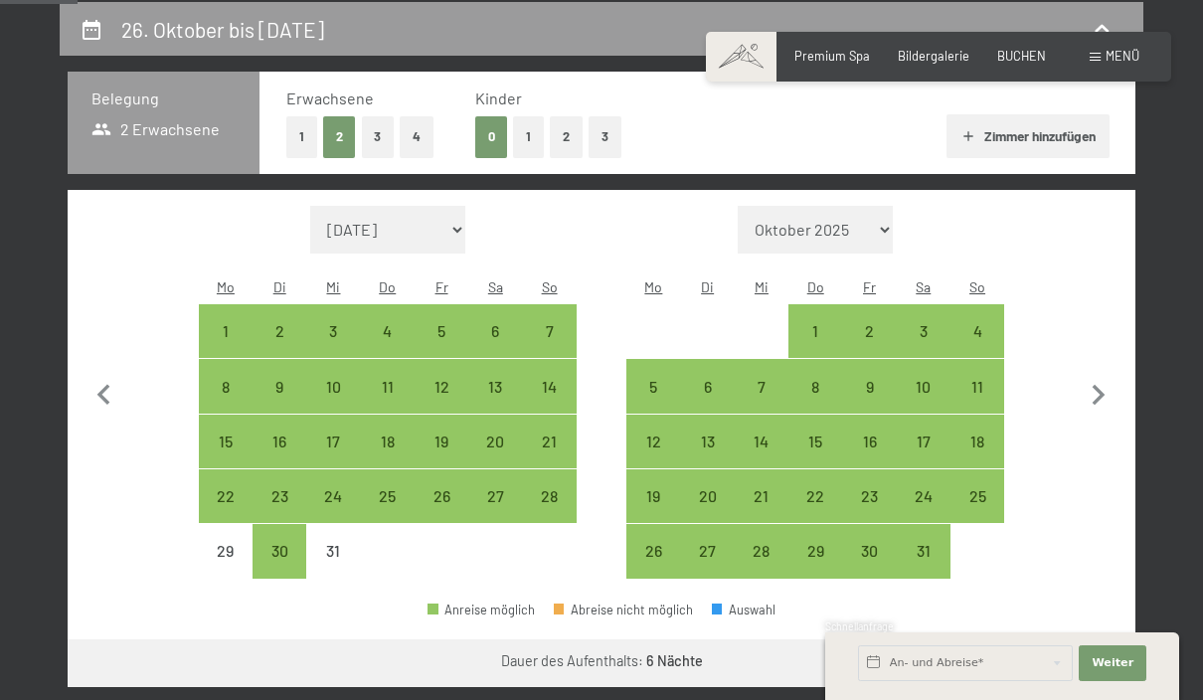
click at [1099, 387] on icon "button" at bounding box center [1099, 395] width 13 height 21
select select "[DATE]"
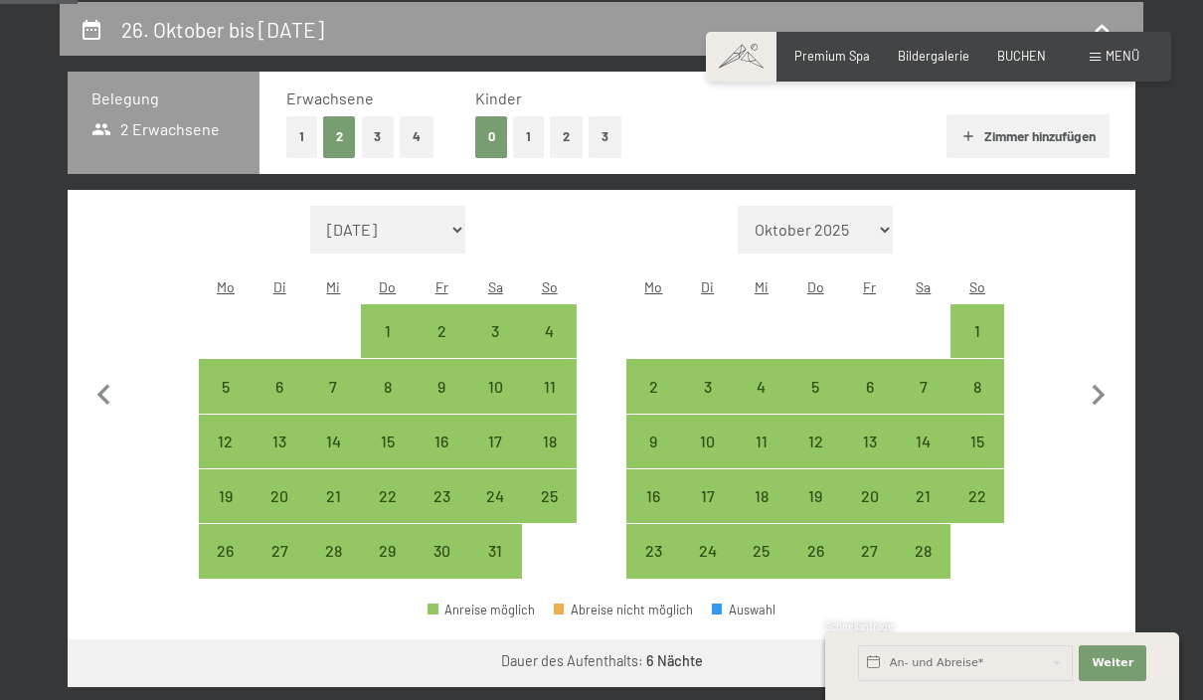
click at [1099, 386] on icon "button" at bounding box center [1099, 395] width 13 height 21
select select "[DATE]"
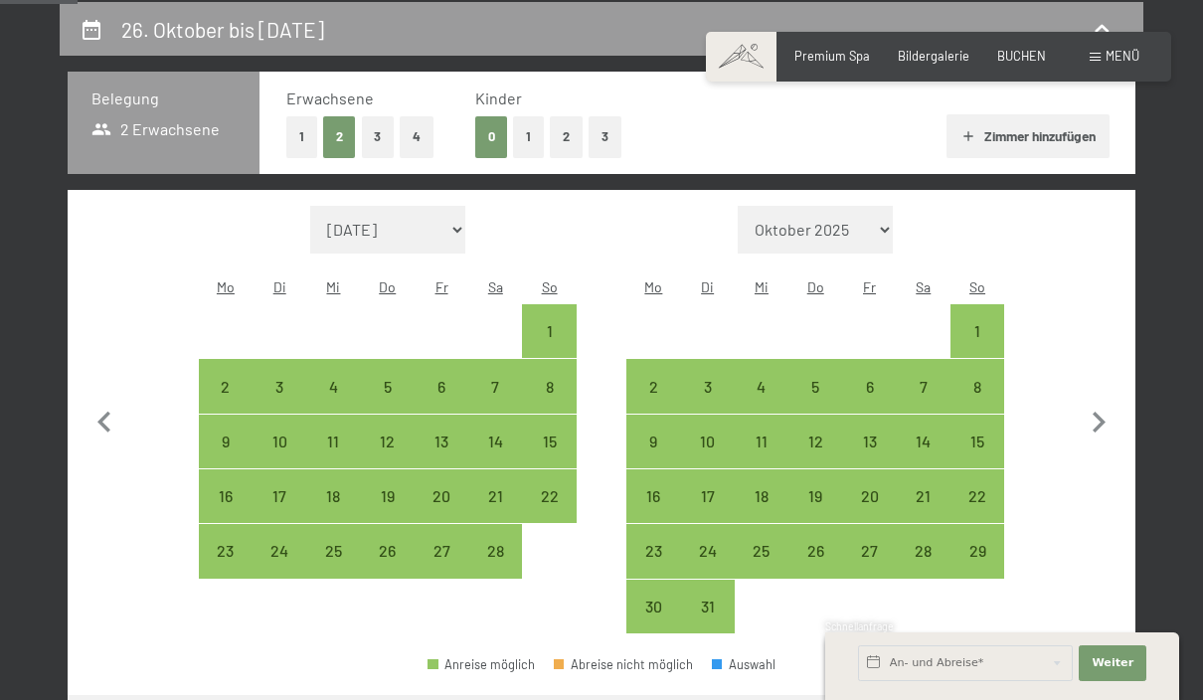
click at [1107, 402] on icon "button" at bounding box center [1099, 423] width 42 height 42
select select "[DATE]"
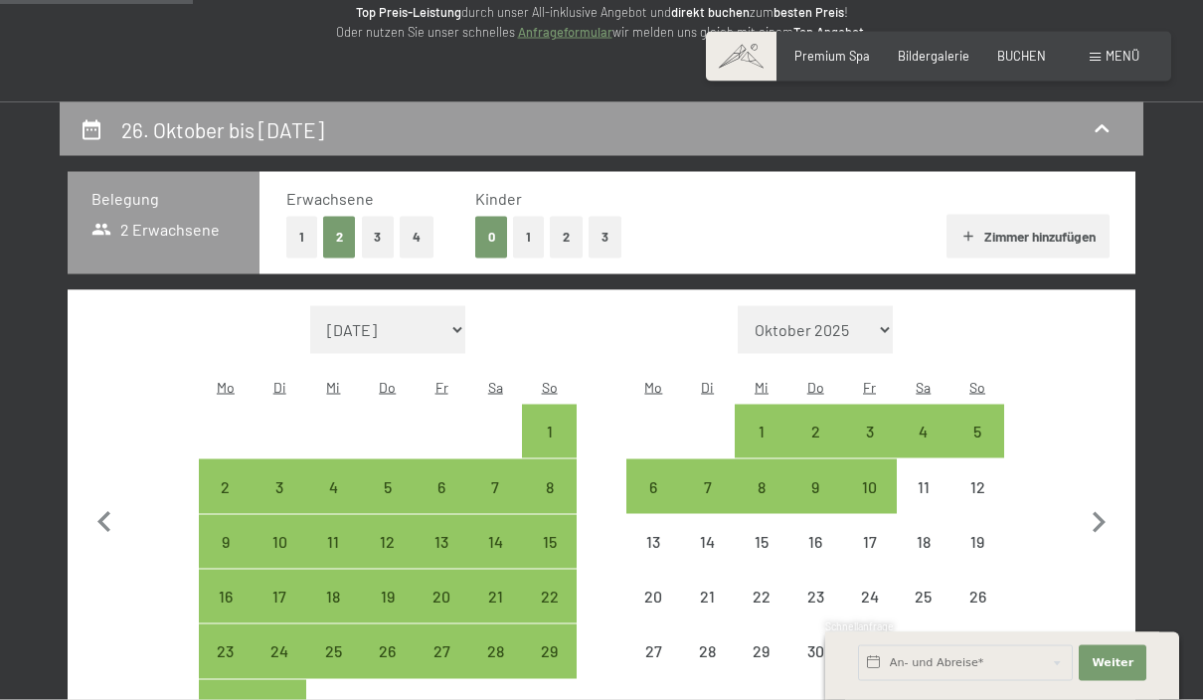
scroll to position [278, 0]
click at [495, 642] on div "28" at bounding box center [495, 667] width 50 height 50
select select "[DATE]"
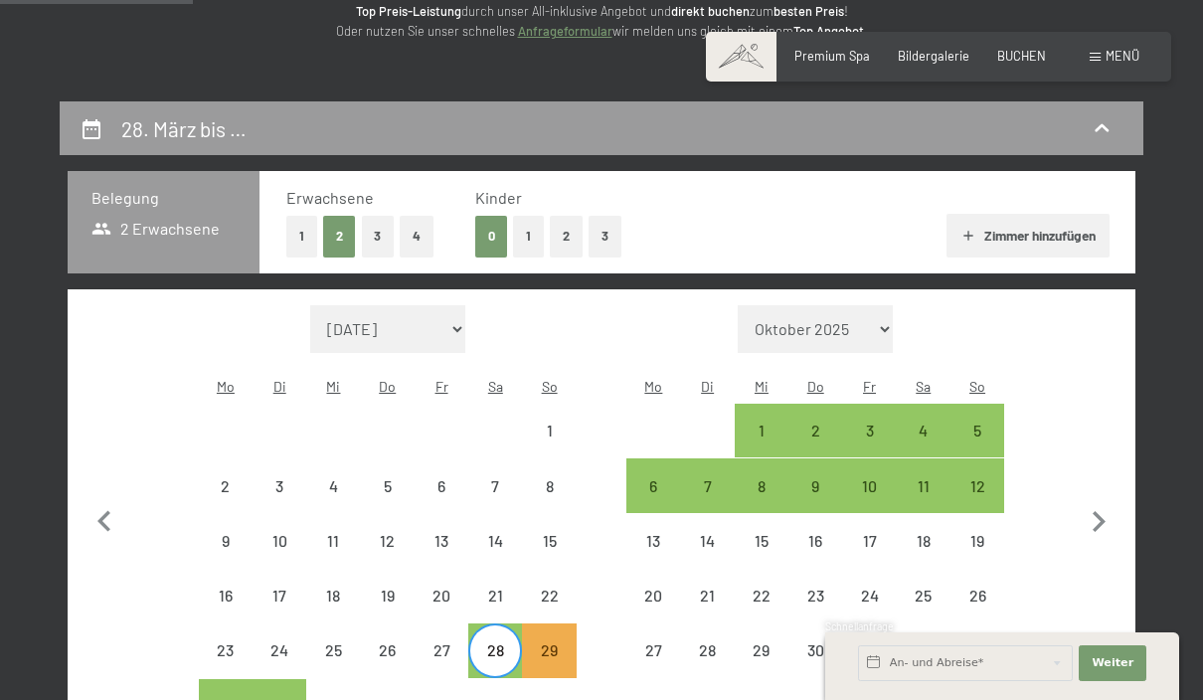
click at [993, 423] on div "5" at bounding box center [978, 448] width 50 height 50
select select "[DATE]"
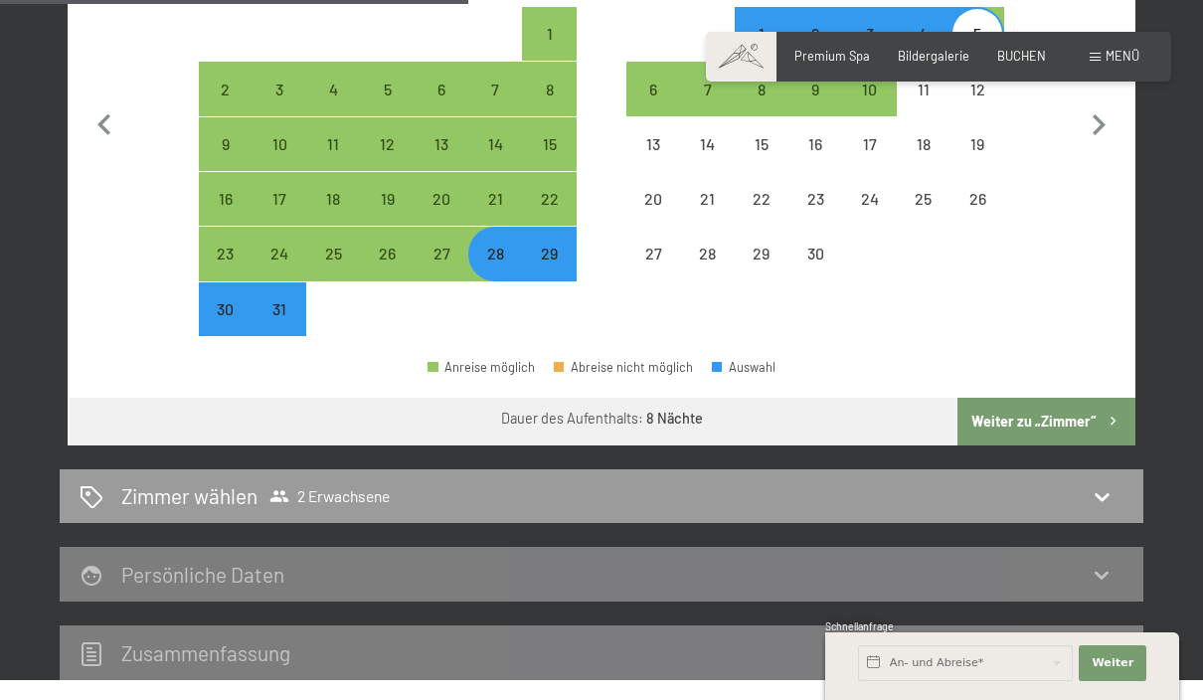
click at [1057, 420] on button "Weiter zu „Zimmer“" at bounding box center [1047, 422] width 178 height 48
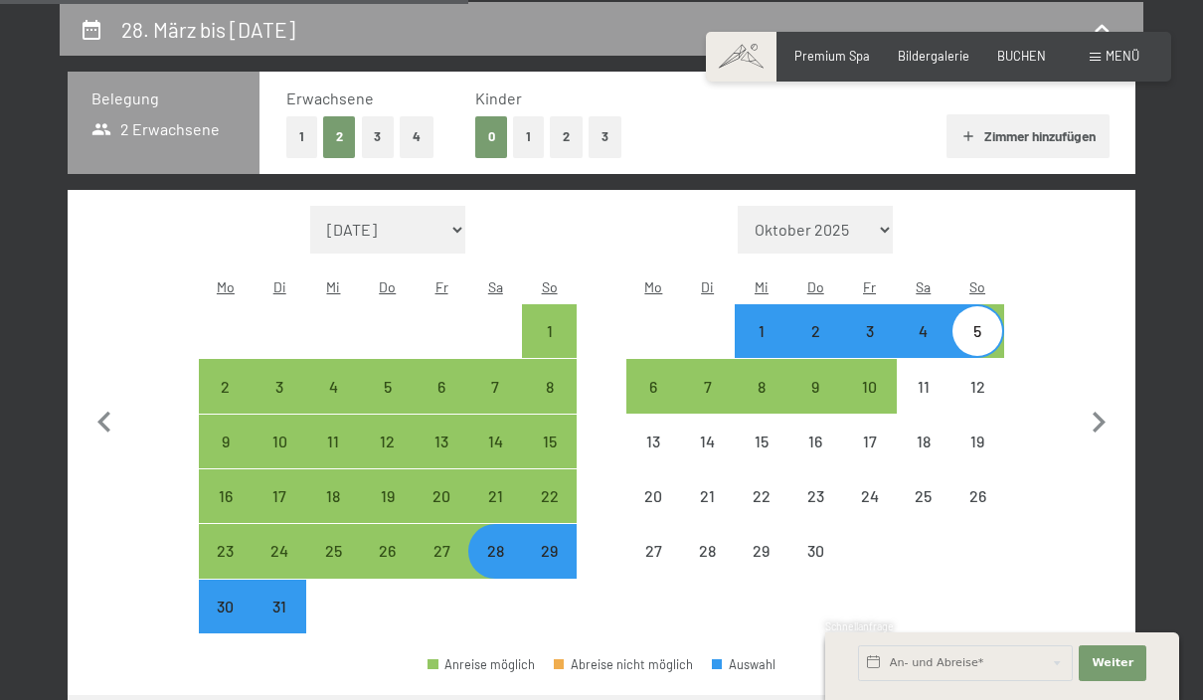
select select "[DATE]"
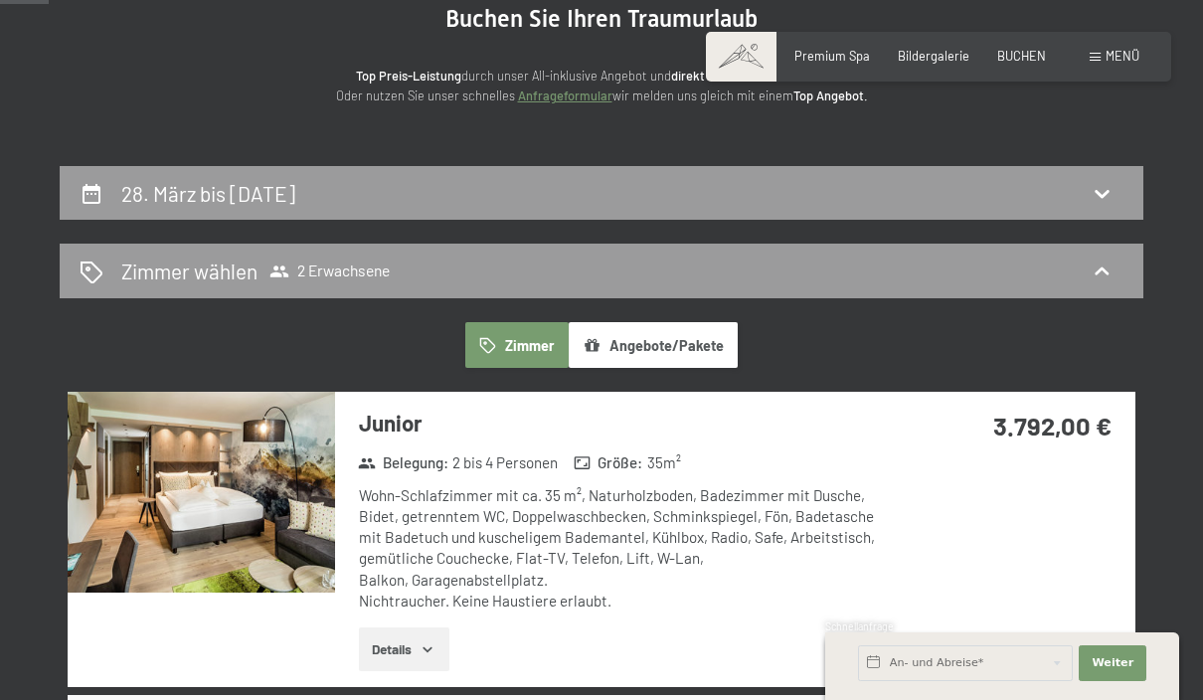
scroll to position [0, 0]
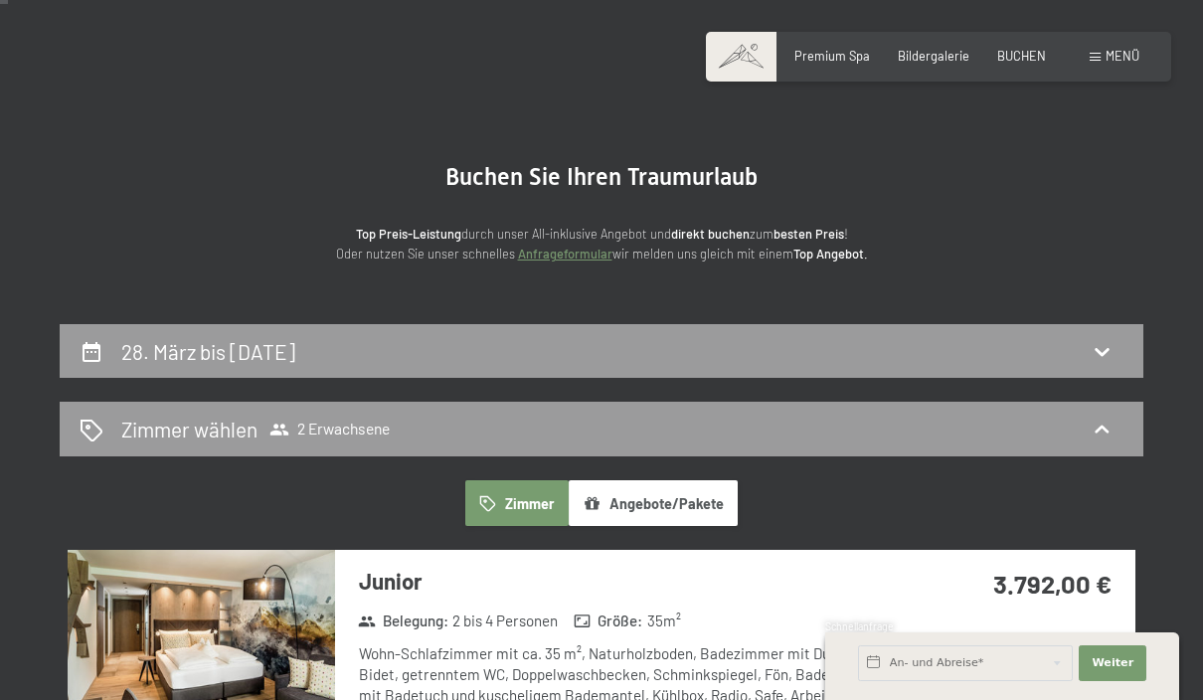
click at [1103, 355] on icon at bounding box center [1102, 351] width 24 height 24
select select "[DATE]"
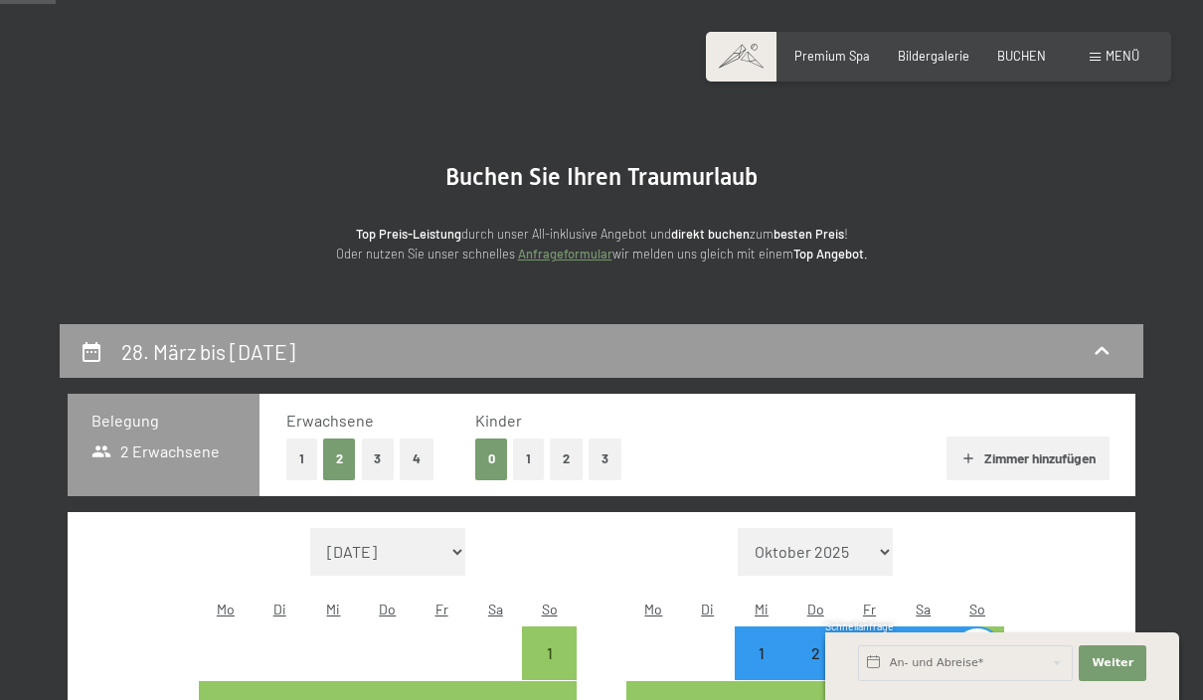
scroll to position [378, 0]
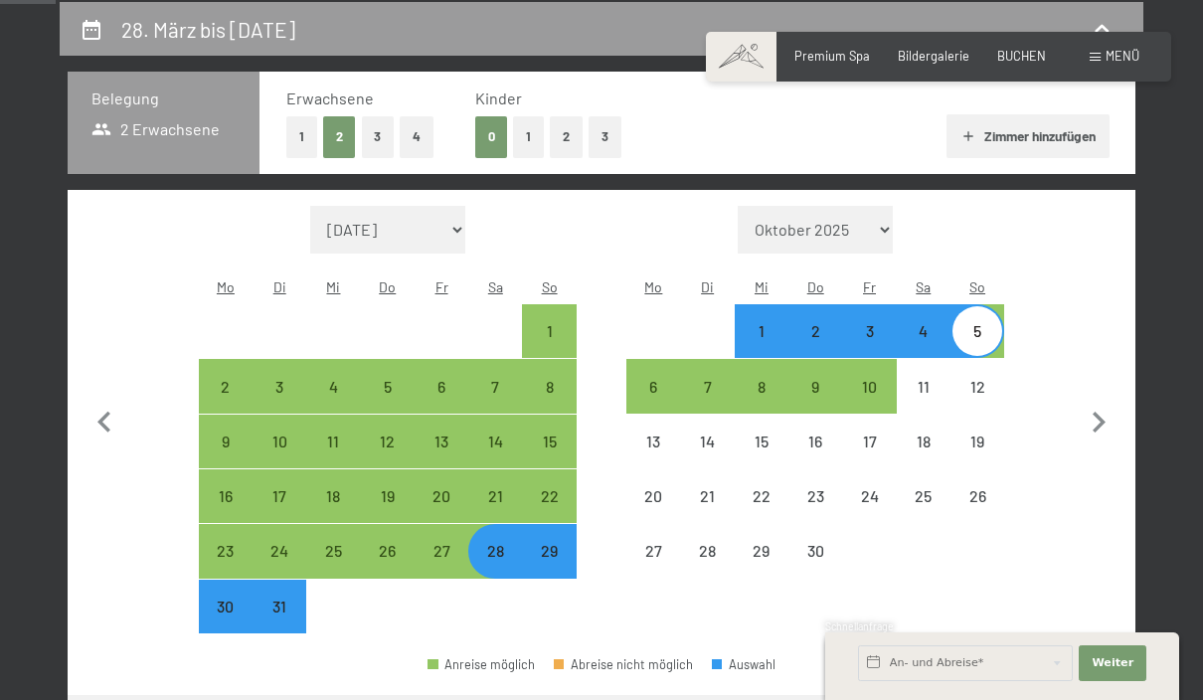
click at [564, 543] on div "29" at bounding box center [549, 568] width 50 height 50
select select "[DATE]"
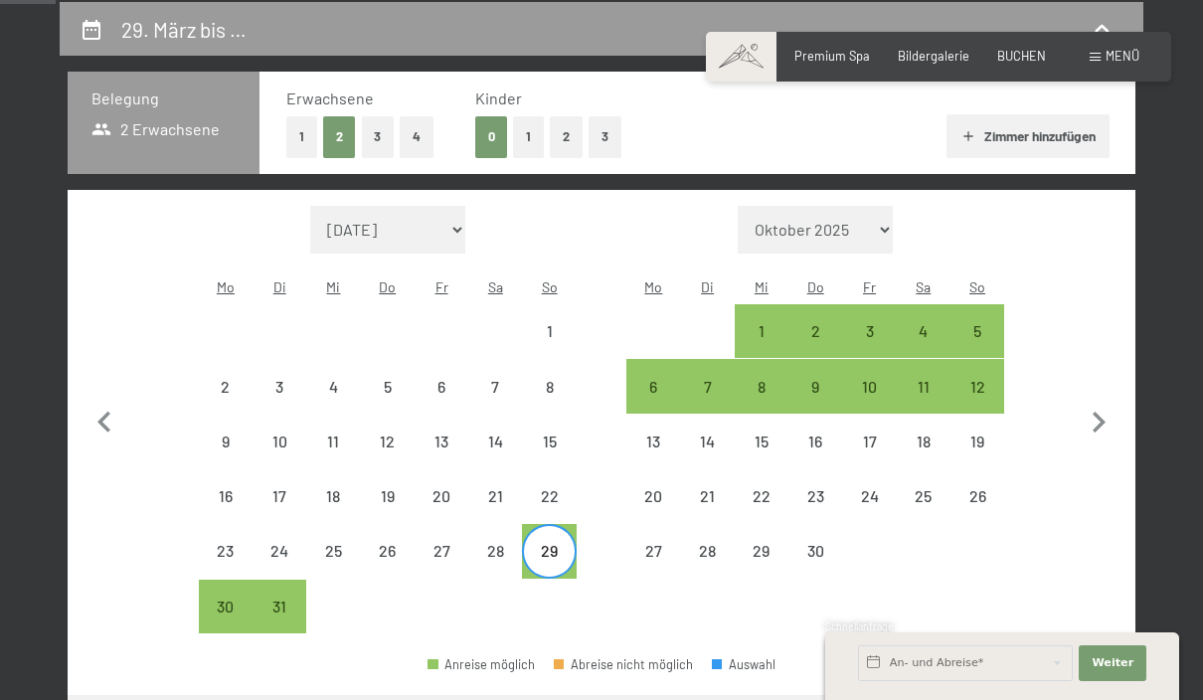
click at [981, 323] on div "5" at bounding box center [978, 348] width 50 height 50
select select "[DATE]"
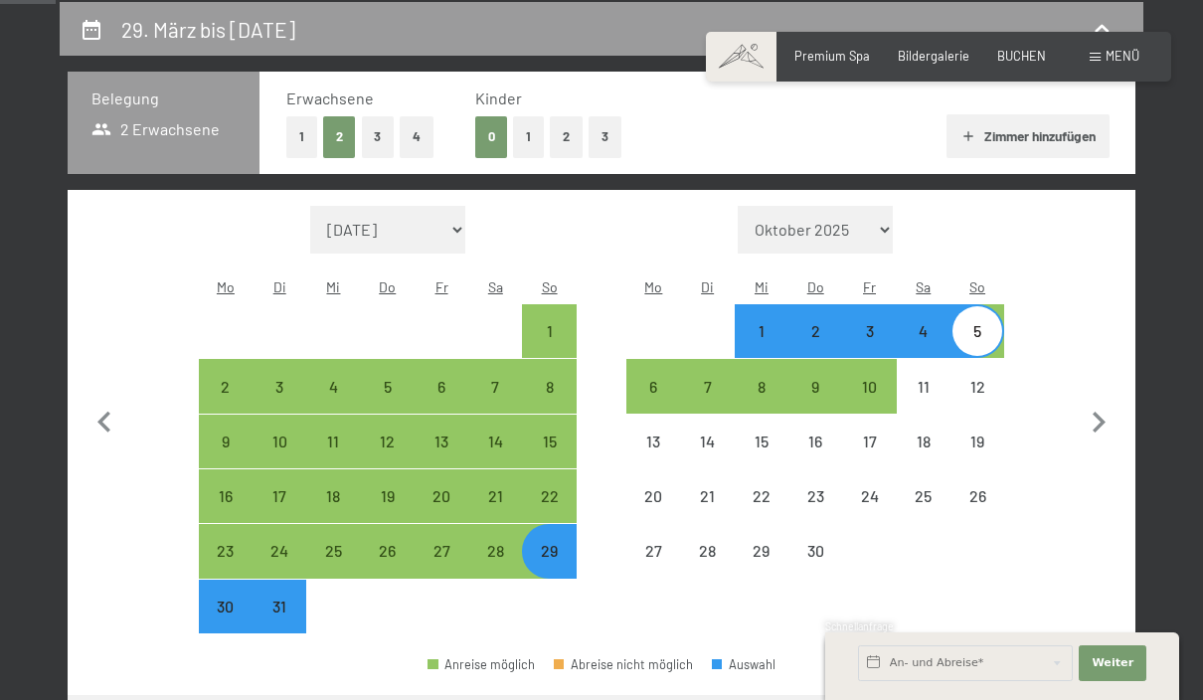
select select "[DATE]"
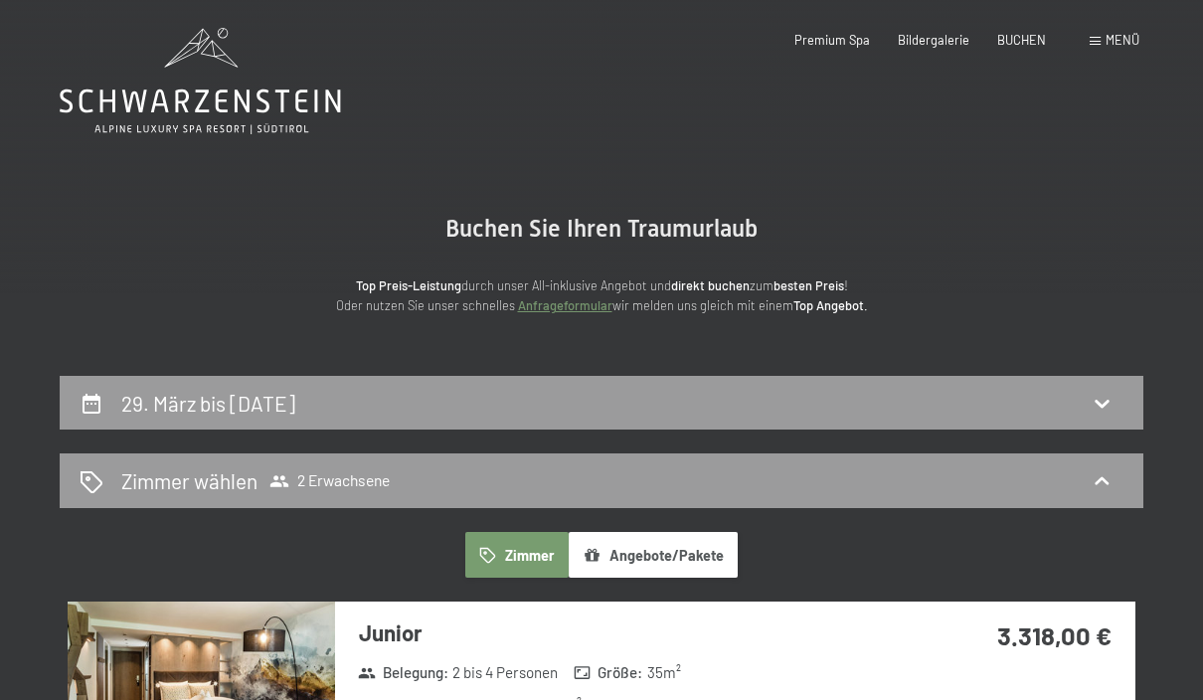
scroll to position [6, 0]
